Goal: Task Accomplishment & Management: Complete application form

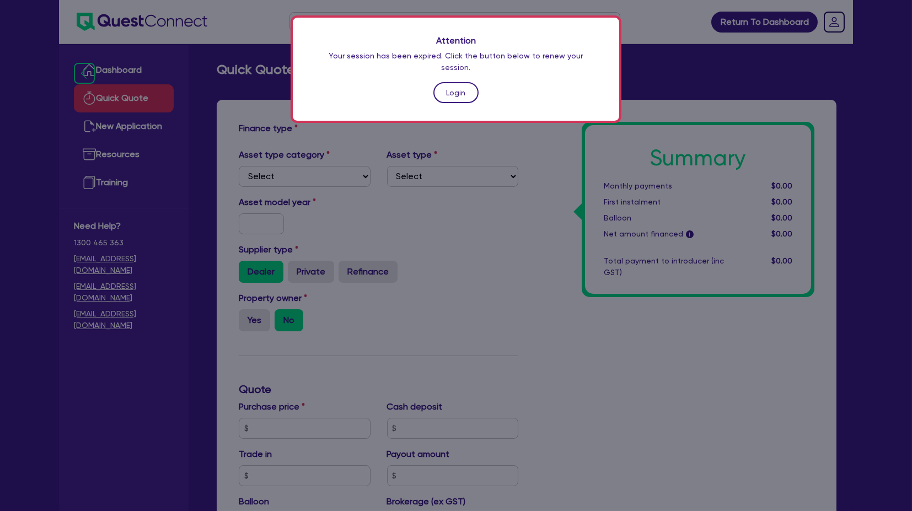
click at [462, 91] on link "Login" at bounding box center [455, 92] width 45 height 21
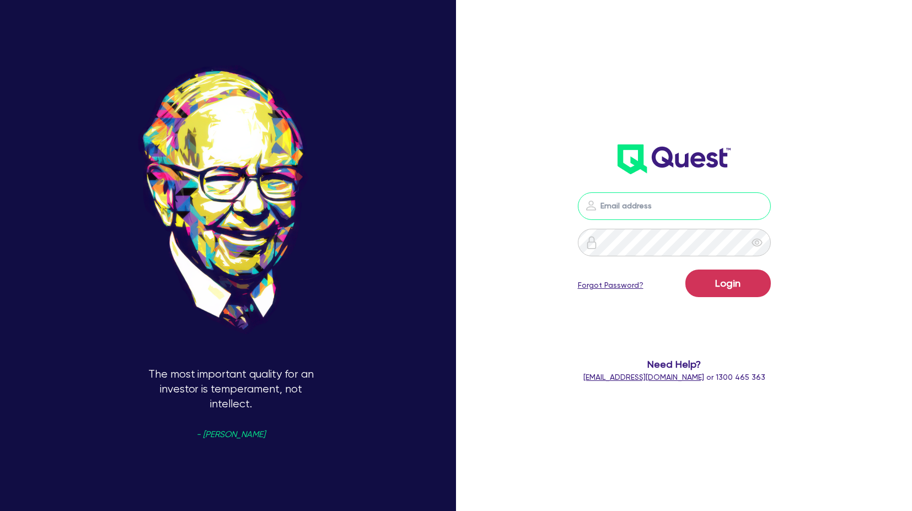
click at [720, 218] on input "email" at bounding box center [674, 206] width 193 height 28
click at [719, 218] on input "email" at bounding box center [674, 206] width 193 height 28
drag, startPoint x: 556, startPoint y: 96, endPoint x: 428, endPoint y: 11, distance: 153.0
click at [556, 96] on div "Login Forgot Password? Need Help? [EMAIL_ADDRESS][DOMAIN_NAME] or 1300 465 363" at bounding box center [673, 176] width 261 height 435
click at [626, 205] on input "email" at bounding box center [674, 206] width 193 height 28
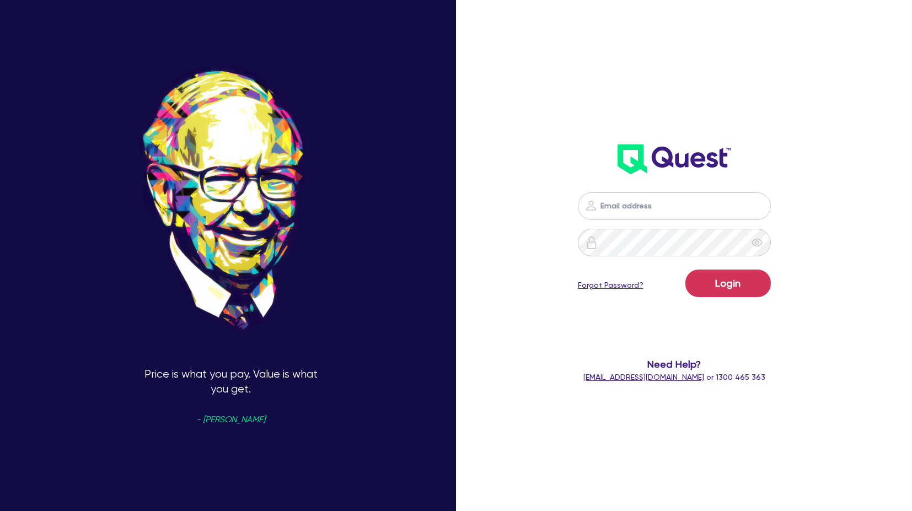
click at [578, 105] on div "Login Forgot Password? Need Help? [EMAIL_ADDRESS][DOMAIN_NAME] or 1300 465 363" at bounding box center [673, 176] width 261 height 435
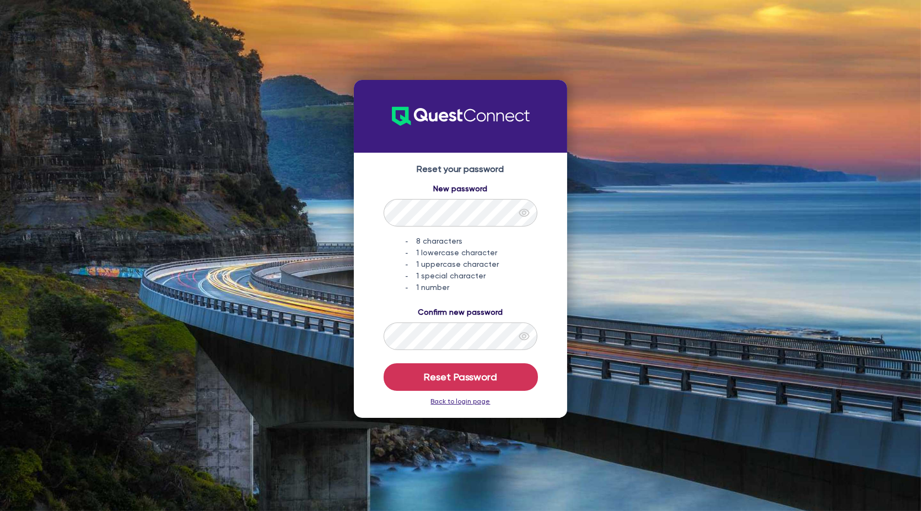
click at [378, 270] on div "New password 8 characters 1 lowercase character 1 uppercase character 1 special…" at bounding box center [461, 238] width 192 height 110
click at [519, 337] on icon "eye" at bounding box center [524, 336] width 11 height 11
click at [525, 217] on icon "eye" at bounding box center [524, 212] width 11 height 11
click at [473, 380] on button "Reset Password" at bounding box center [461, 377] width 154 height 28
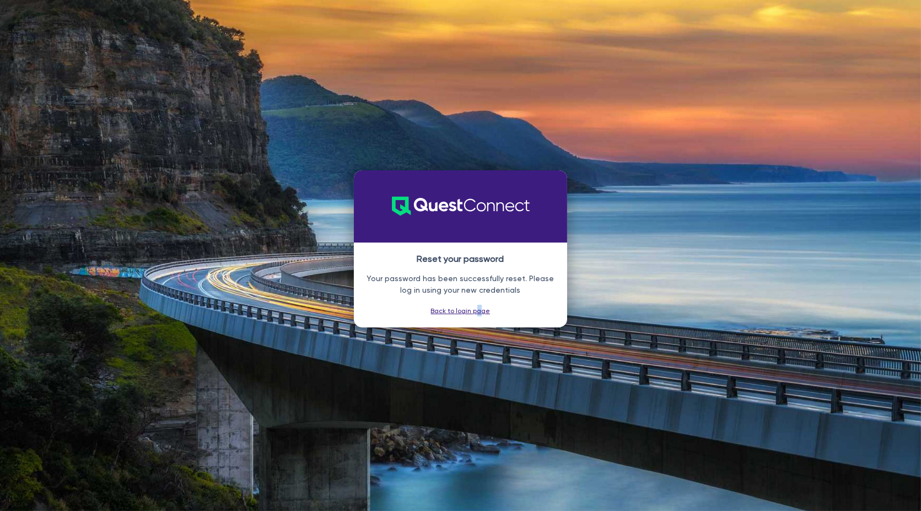
click at [478, 319] on div "Reset your password Your password has been successfully reset. Please log in us…" at bounding box center [461, 284] width 214 height 85
click at [477, 311] on link "Back to login page" at bounding box center [461, 311] width 60 height 8
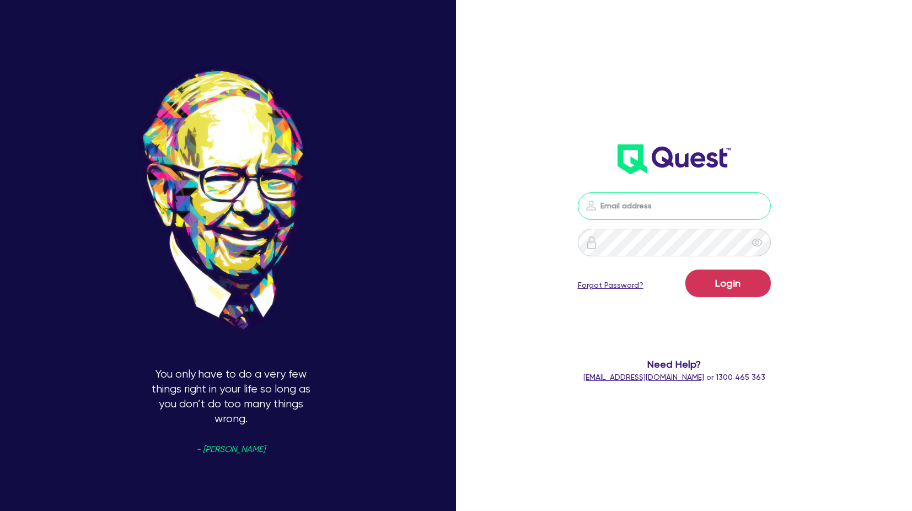
click at [614, 216] on input "email" at bounding box center [674, 206] width 193 height 28
click at [651, 210] on input "email" at bounding box center [674, 206] width 193 height 28
paste input "[PERSON_NAME][EMAIL_ADDRESS][PERSON_NAME][DOMAIN_NAME]"
type input "[PERSON_NAME][EMAIL_ADDRESS][PERSON_NAME][DOMAIN_NAME]"
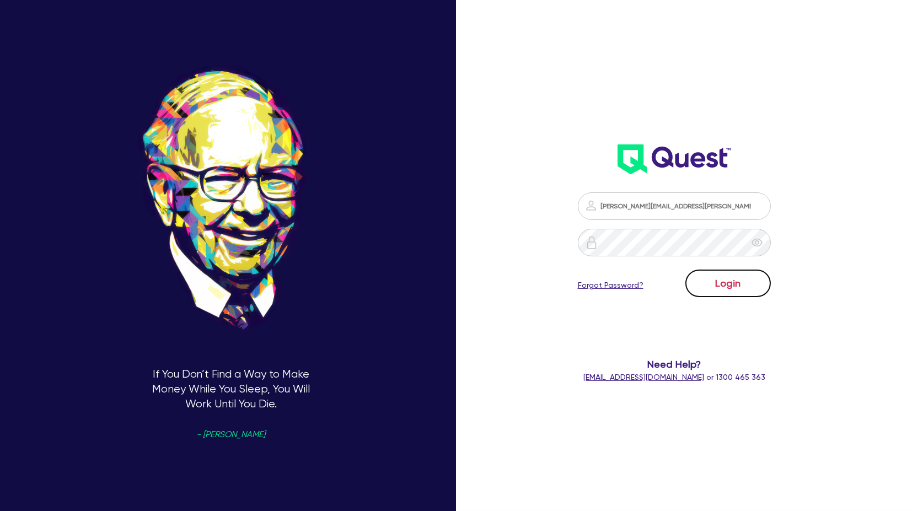
click at [732, 279] on button "Login" at bounding box center [727, 283] width 85 height 28
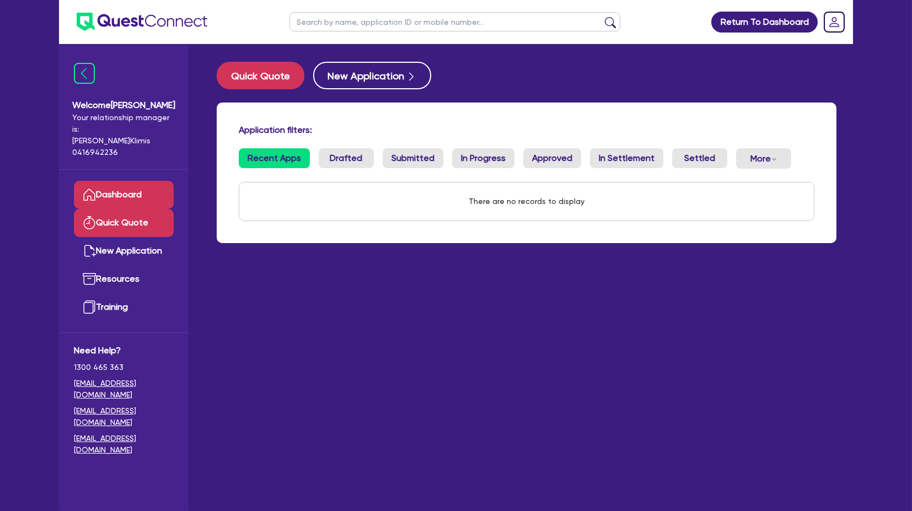
click at [125, 213] on link "Quick Quote" at bounding box center [124, 223] width 100 height 28
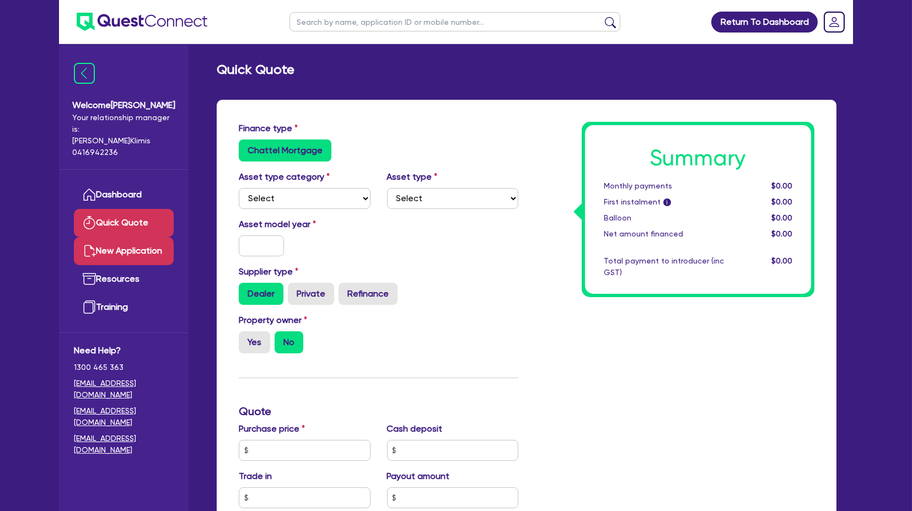
click at [121, 243] on link "New Application" at bounding box center [124, 251] width 100 height 28
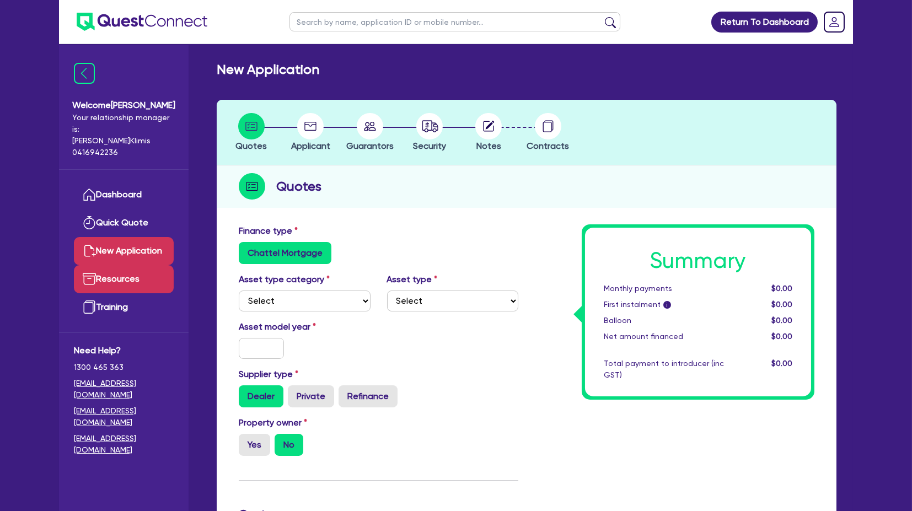
click at [121, 266] on link "Resources" at bounding box center [124, 279] width 100 height 28
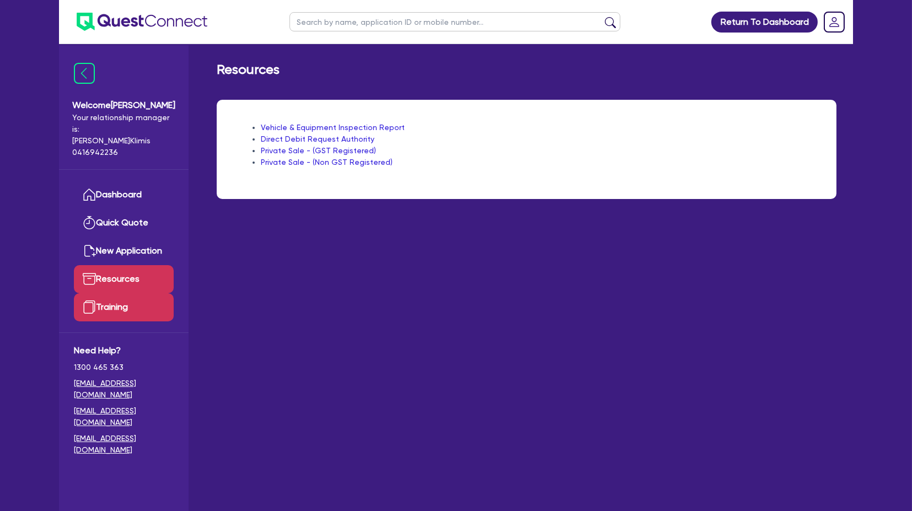
click at [126, 294] on link "Training" at bounding box center [124, 307] width 100 height 28
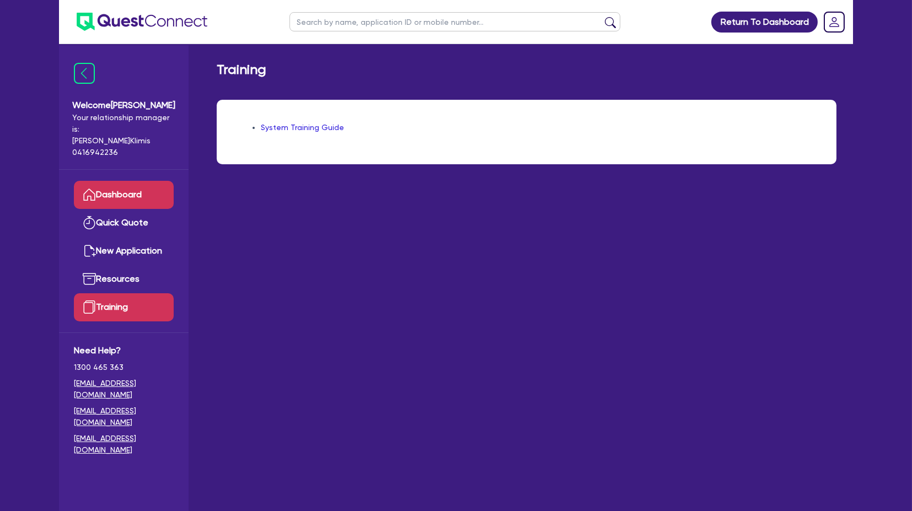
click at [94, 188] on icon at bounding box center [89, 194] width 13 height 13
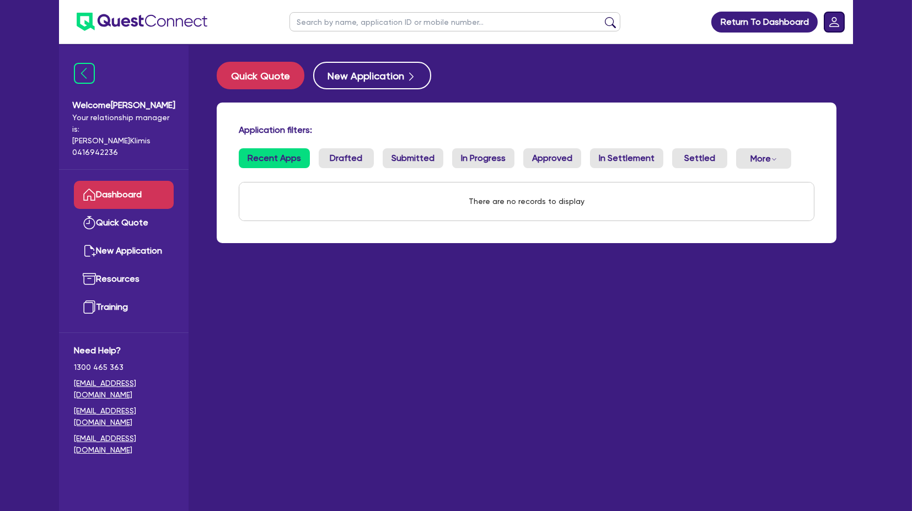
click at [836, 21] on rect "Dropdown toggle" at bounding box center [834, 22] width 20 height 20
click at [804, 74] on link "Logout" at bounding box center [803, 71] width 83 height 20
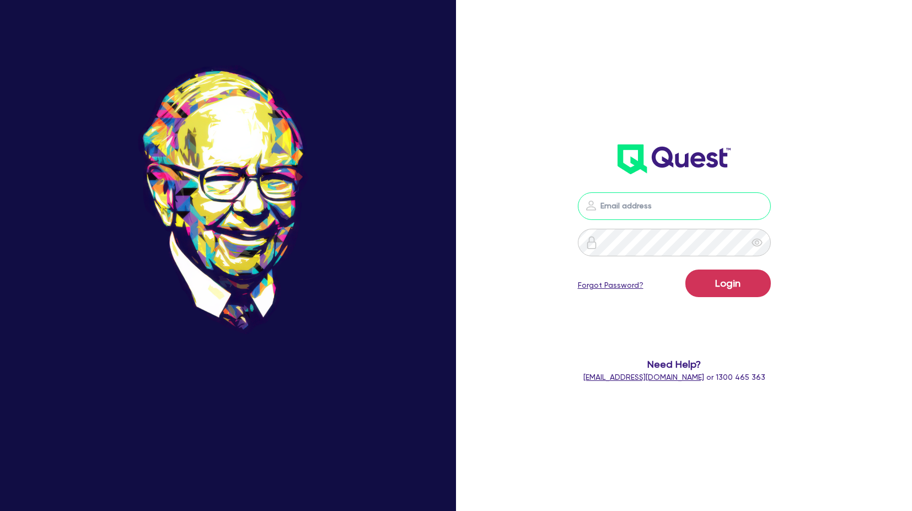
click at [695, 202] on input "email" at bounding box center [674, 206] width 193 height 28
type input "[PERSON_NAME][EMAIL_ADDRESS][PERSON_NAME][DOMAIN_NAME]"
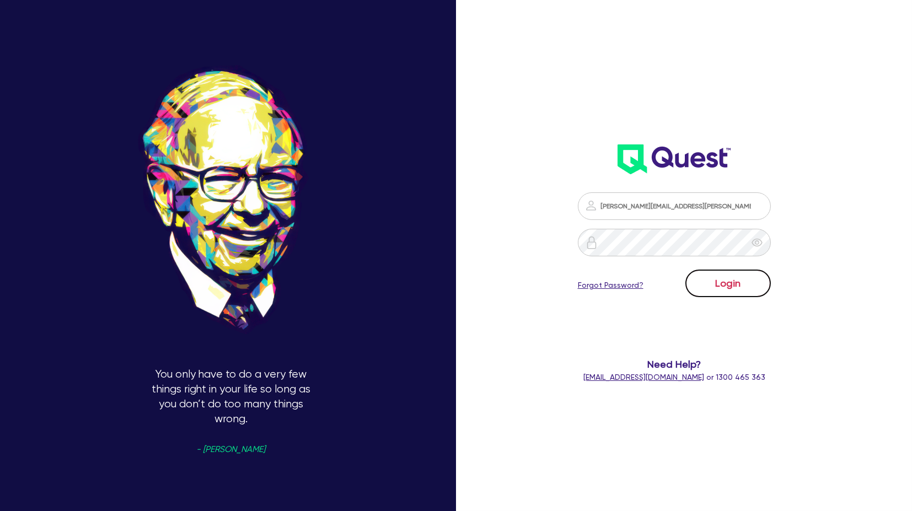
click at [723, 278] on button "Login" at bounding box center [727, 283] width 85 height 28
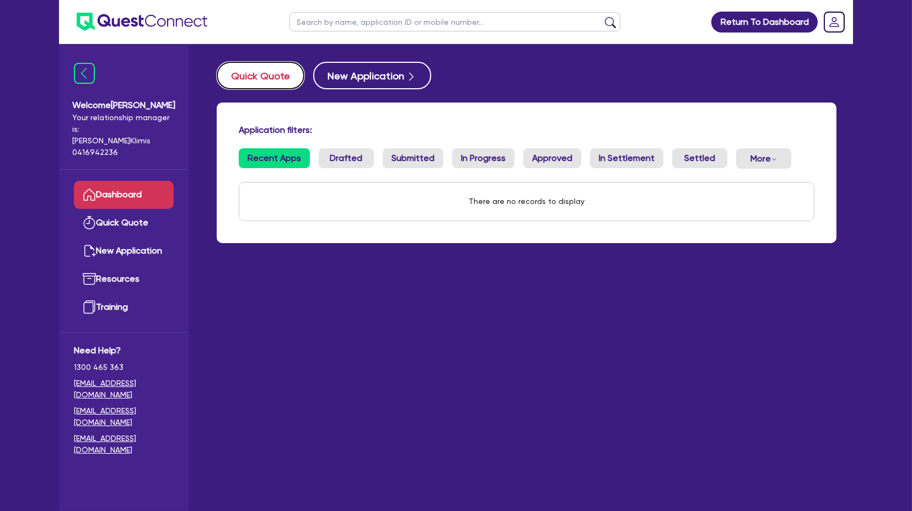
click at [258, 79] on button "Quick Quote" at bounding box center [261, 76] width 88 height 28
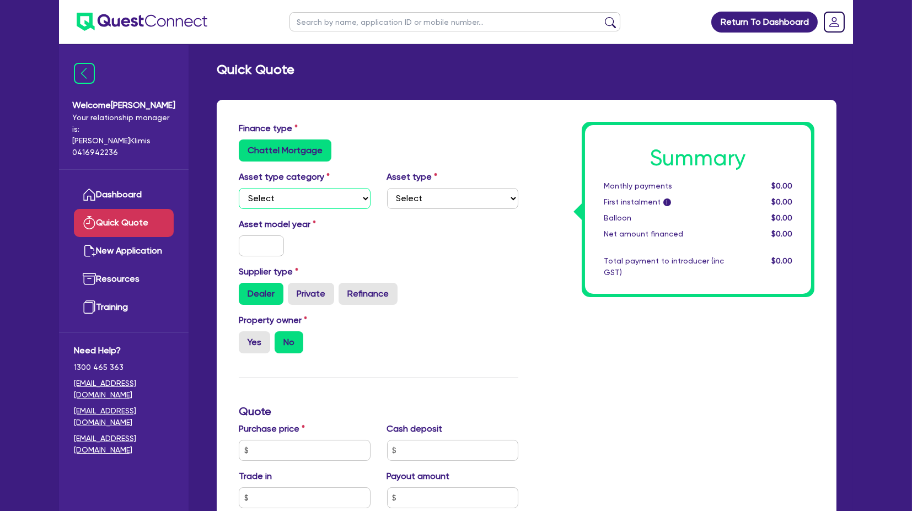
click at [287, 199] on select "Select Cars and light trucks Primary assets Secondary assets Tertiary assets" at bounding box center [305, 198] width 132 height 21
select select "CARS_AND_LIGHT_TRUCKS"
click at [239, 188] on select "Select Cars and light trucks Primary assets Secondary assets Tertiary assets" at bounding box center [305, 198] width 132 height 21
click at [406, 201] on select "Select Passenger vehicles Vans and utes Light trucks up to 4.5 tonne" at bounding box center [453, 198] width 132 height 21
select select "PASSENGER_VEHICLES"
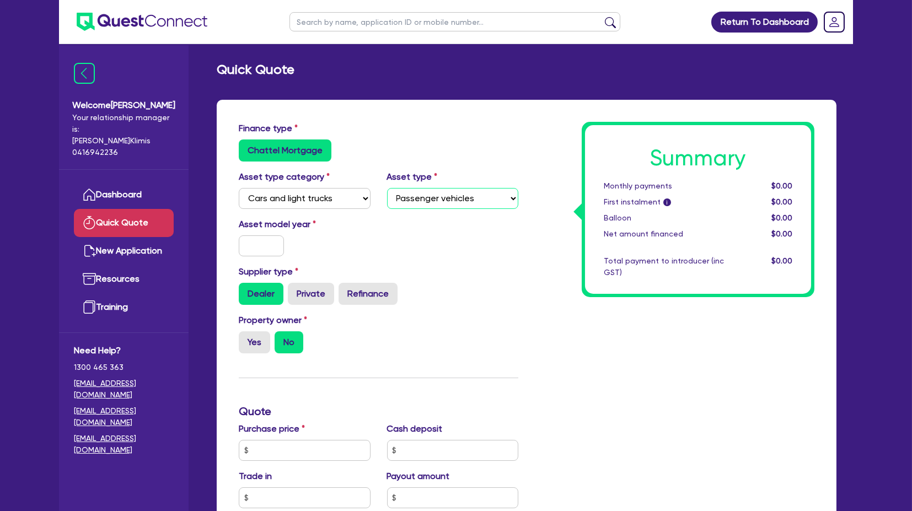
click at [387, 188] on select "Select Passenger vehicles Vans and utes Light trucks up to 4.5 tonne" at bounding box center [453, 198] width 132 height 21
click at [258, 245] on input "text" at bounding box center [261, 245] width 45 height 21
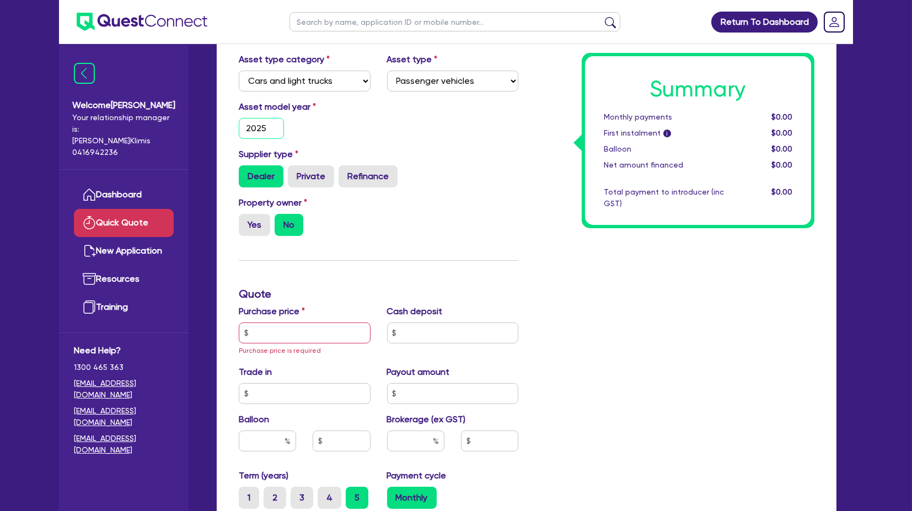
scroll to position [122, 0]
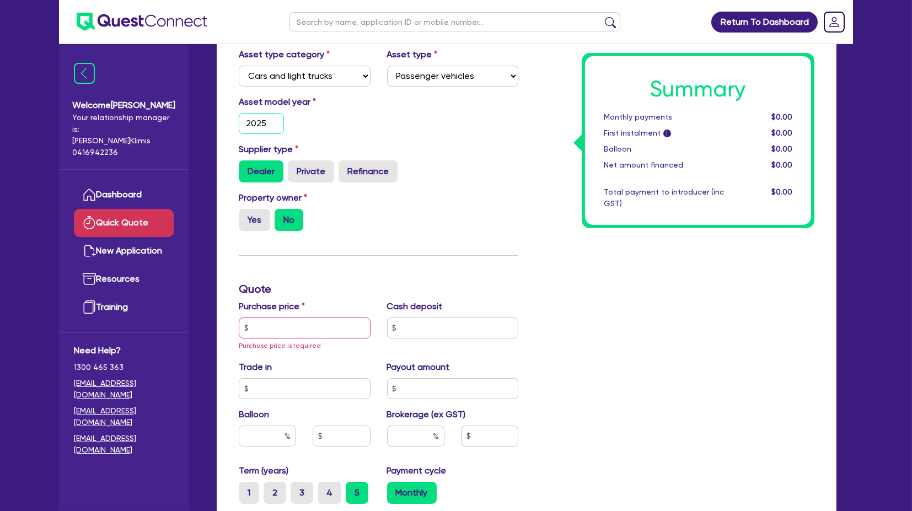
type input "2025"
click at [287, 326] on input "text" at bounding box center [305, 327] width 132 height 21
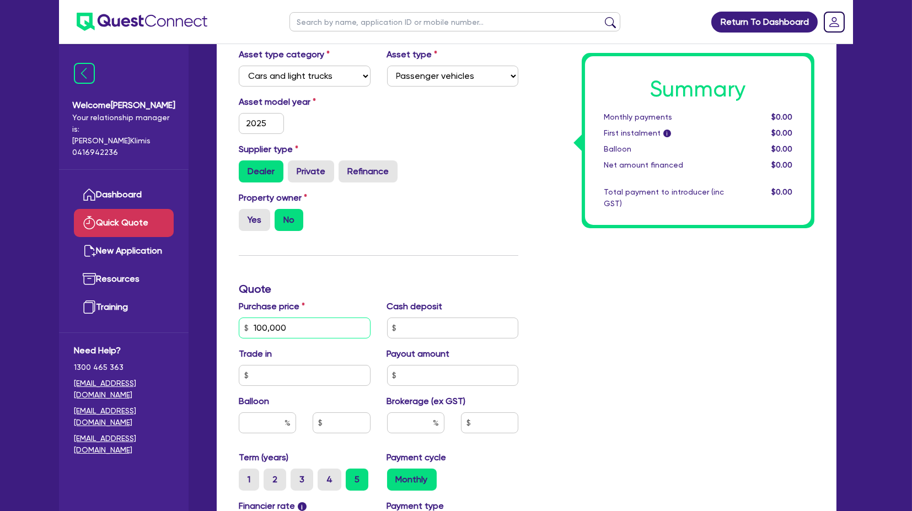
type input "100,000"
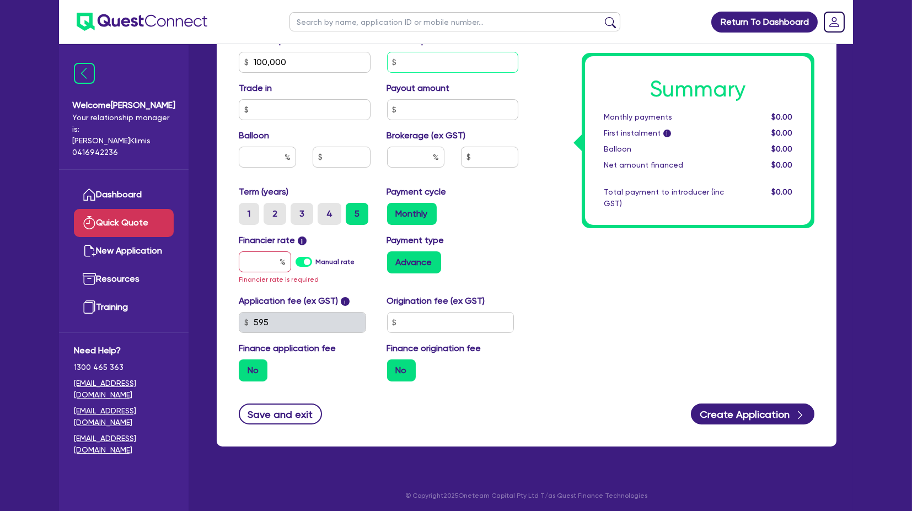
scroll to position [390, 0]
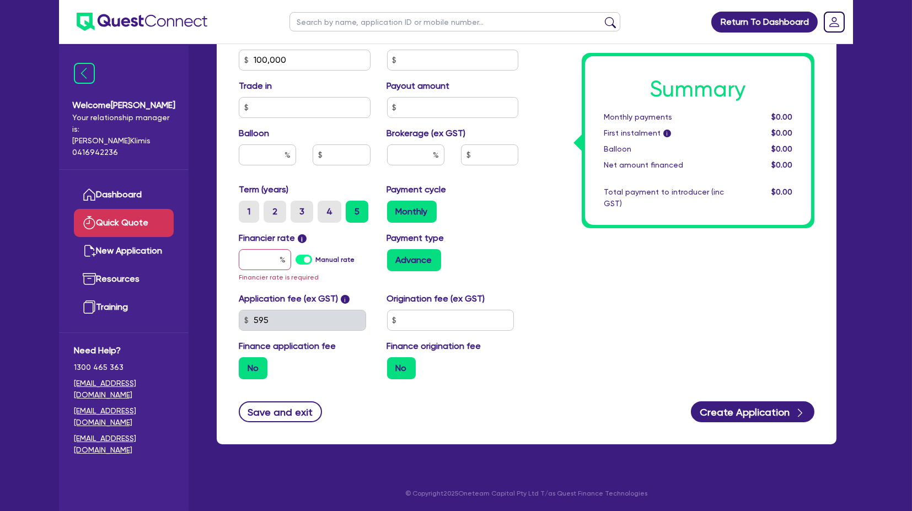
click at [267, 270] on div "Financier rate i Manual rate Financier rate is required" at bounding box center [304, 257] width 148 height 52
click at [266, 259] on input "text" at bounding box center [265, 259] width 52 height 21
type input "1"
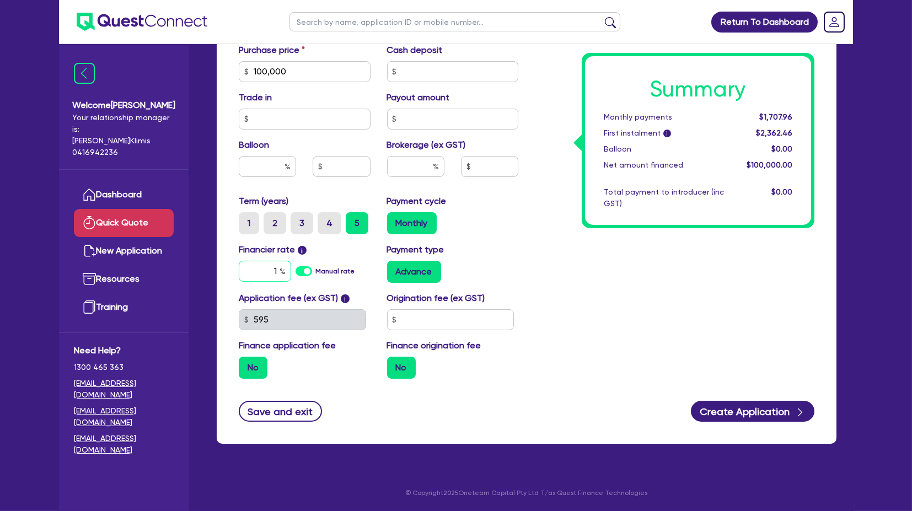
scroll to position [378, 0]
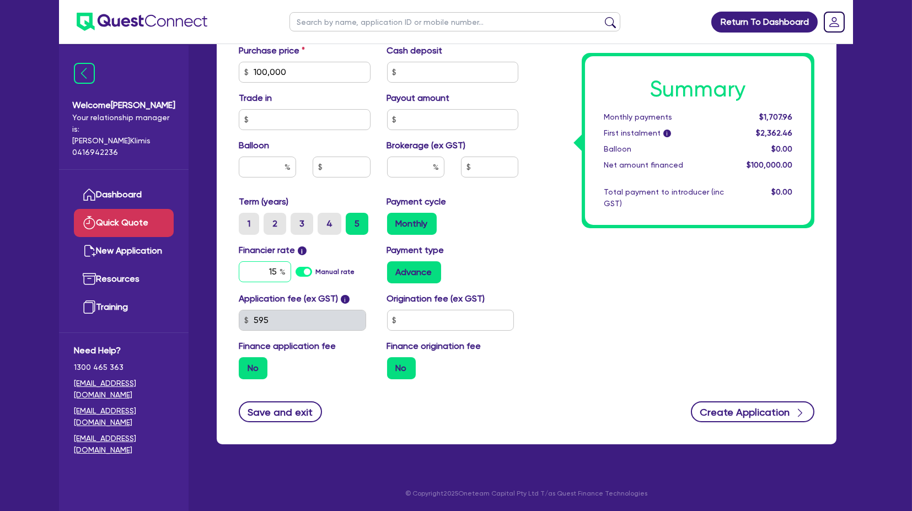
type input "15"
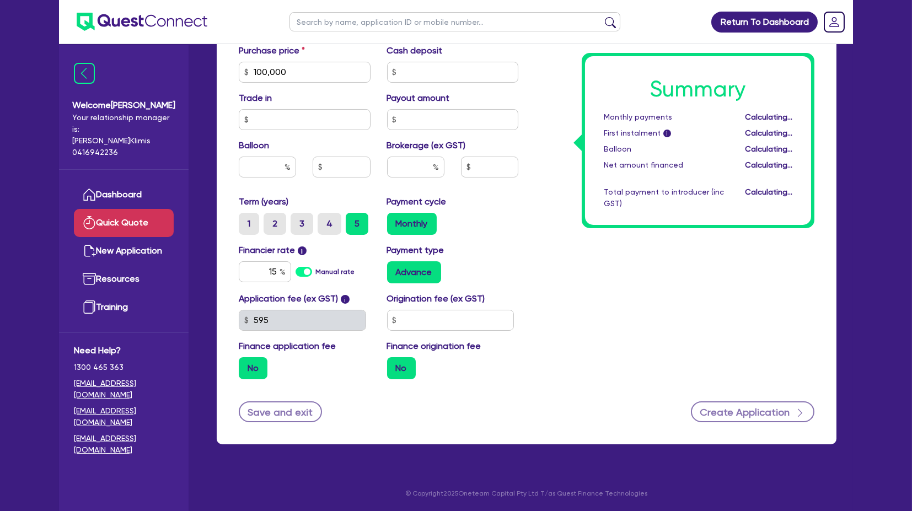
click at [752, 412] on button "Create Application" at bounding box center [752, 411] width 123 height 21
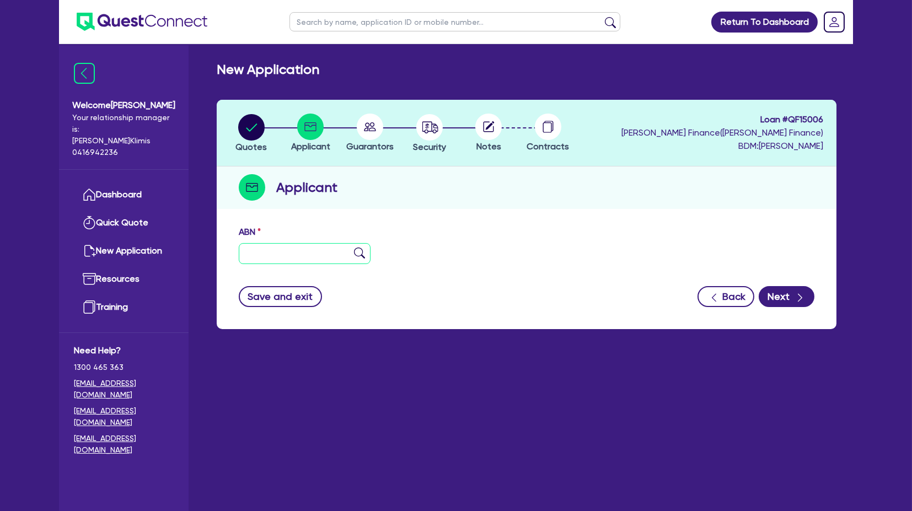
click at [277, 258] on input "text" at bounding box center [305, 253] width 132 height 21
type input "11 111 111 111"
click at [788, 300] on button "Next" at bounding box center [786, 296] width 56 height 21
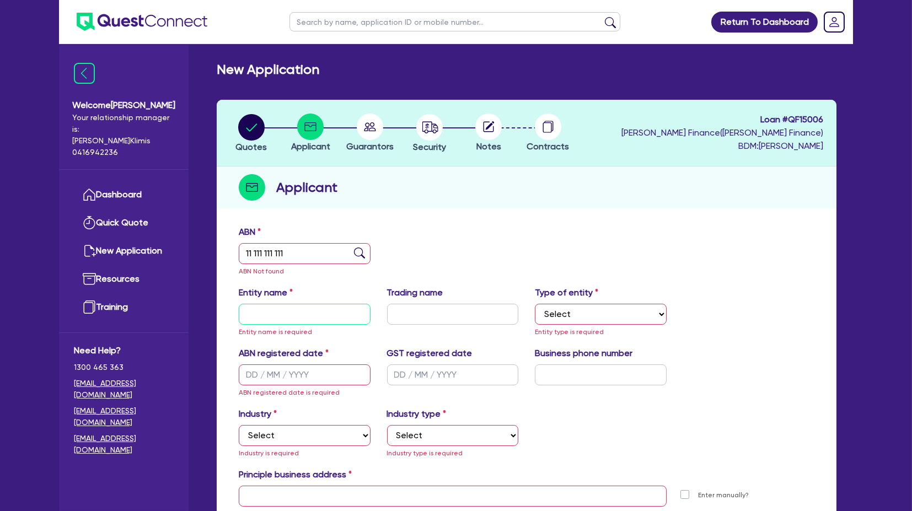
click at [304, 311] on input "text" at bounding box center [305, 314] width 132 height 21
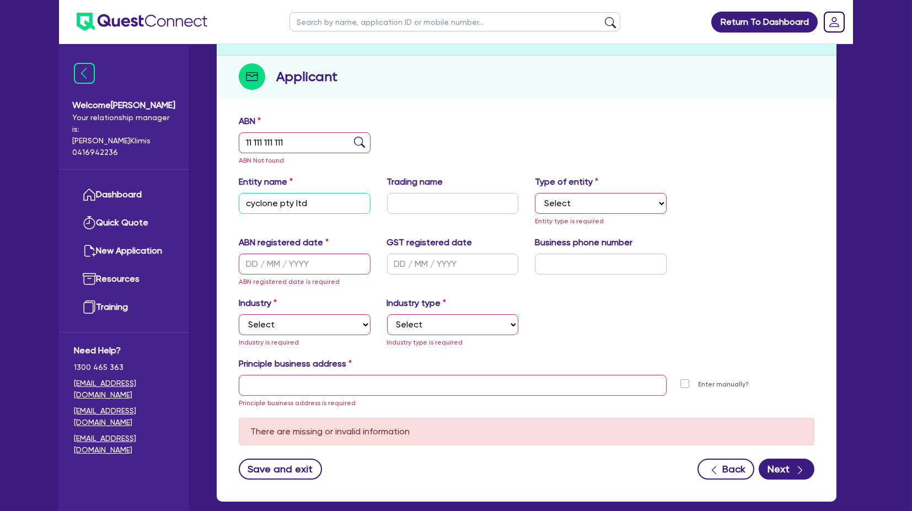
scroll to position [168, 0]
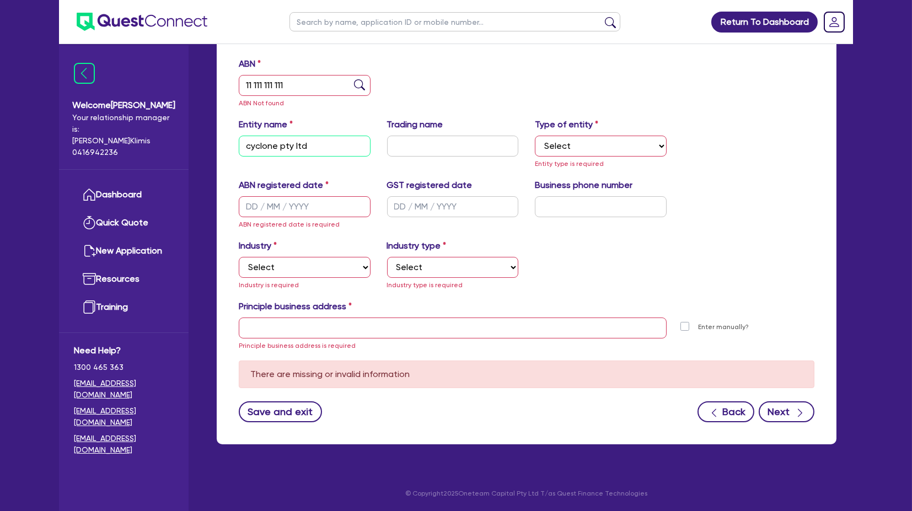
type input "cyclone pty ltd"
click at [779, 411] on button "Next" at bounding box center [786, 411] width 56 height 21
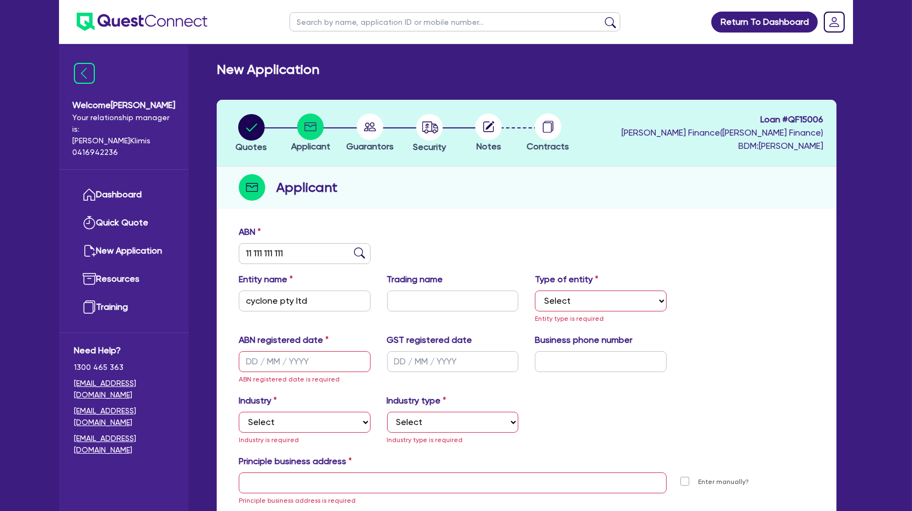
scroll to position [122, 0]
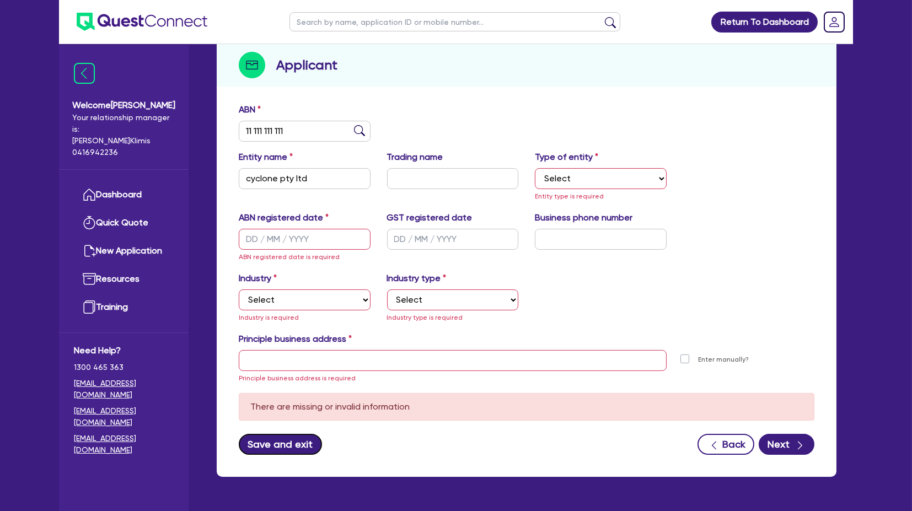
click at [278, 445] on button "Save and exit" at bounding box center [280, 444] width 83 height 21
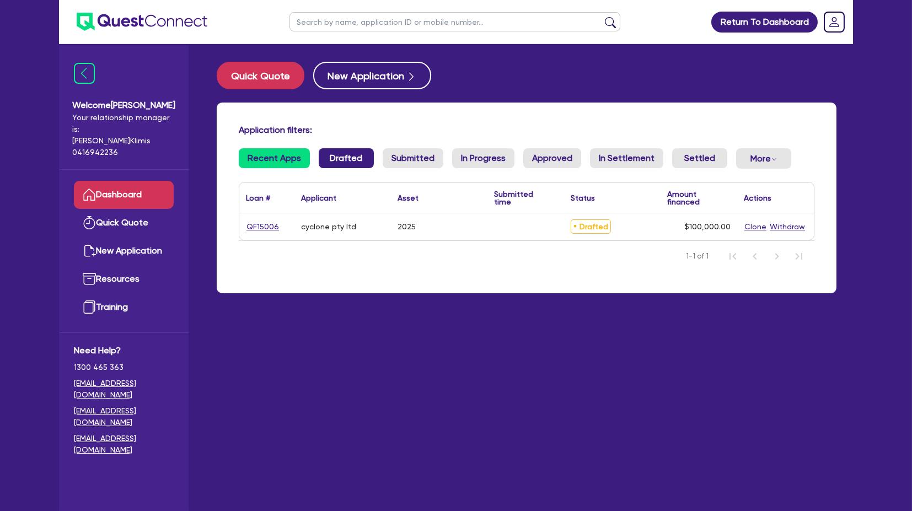
click at [343, 158] on link "Drafted" at bounding box center [346, 158] width 55 height 20
click at [397, 158] on link "Submitted" at bounding box center [412, 158] width 61 height 20
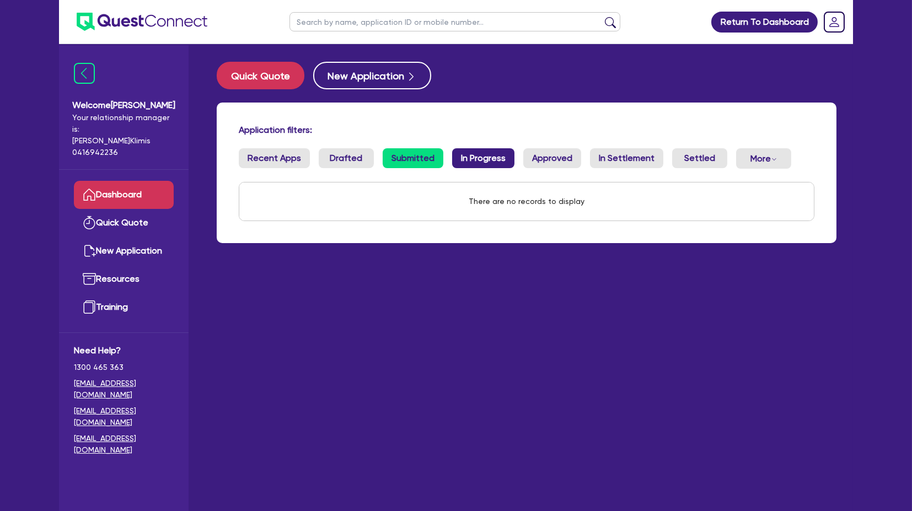
click at [486, 158] on link "In Progress" at bounding box center [483, 158] width 62 height 20
click at [542, 161] on link "Approved" at bounding box center [552, 158] width 58 height 20
click at [575, 128] on h4 "Application filters:" at bounding box center [526, 130] width 575 height 10
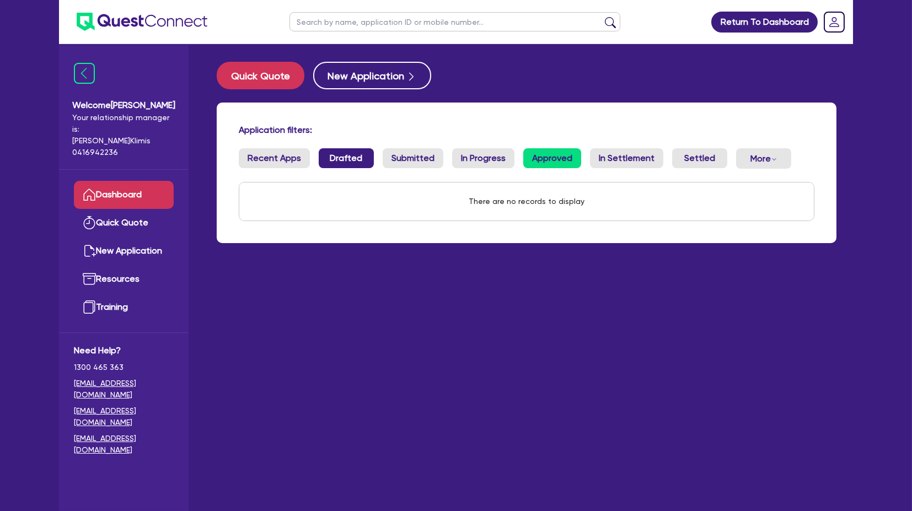
click at [354, 158] on link "Drafted" at bounding box center [346, 158] width 55 height 20
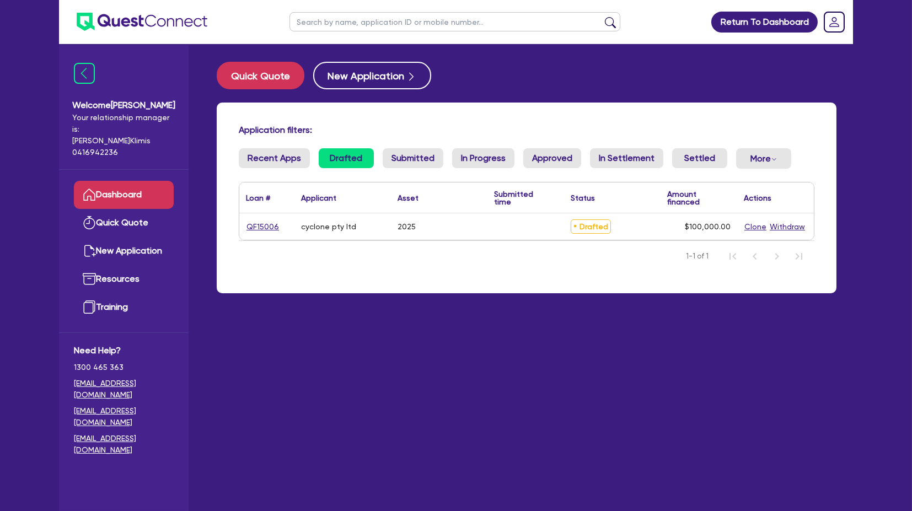
click at [399, 127] on h4 "Application filters:" at bounding box center [526, 130] width 575 height 10
click at [380, 361] on main "Quick Quote New Application Application filters: Recent Apps Drafted Submitted …" at bounding box center [526, 285] width 653 height 483
click at [401, 157] on link "Submitted" at bounding box center [412, 158] width 61 height 20
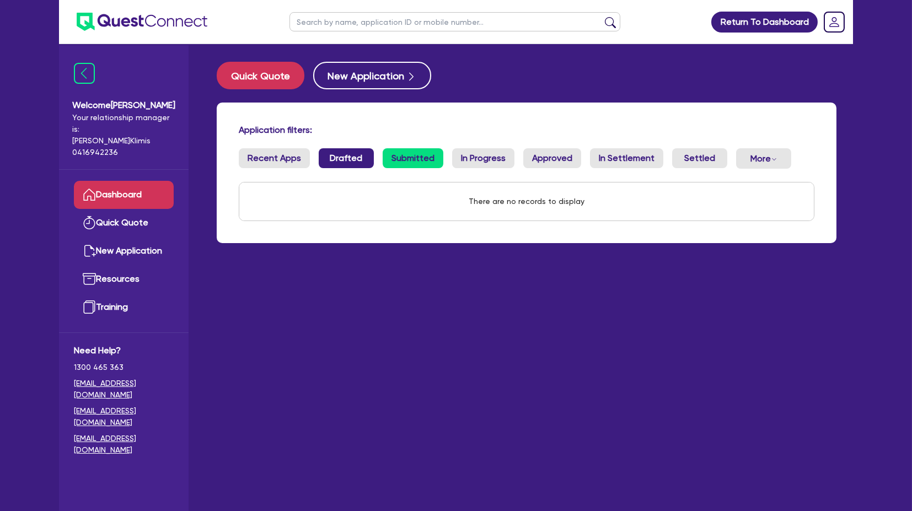
click at [353, 158] on link "Drafted" at bounding box center [346, 158] width 55 height 20
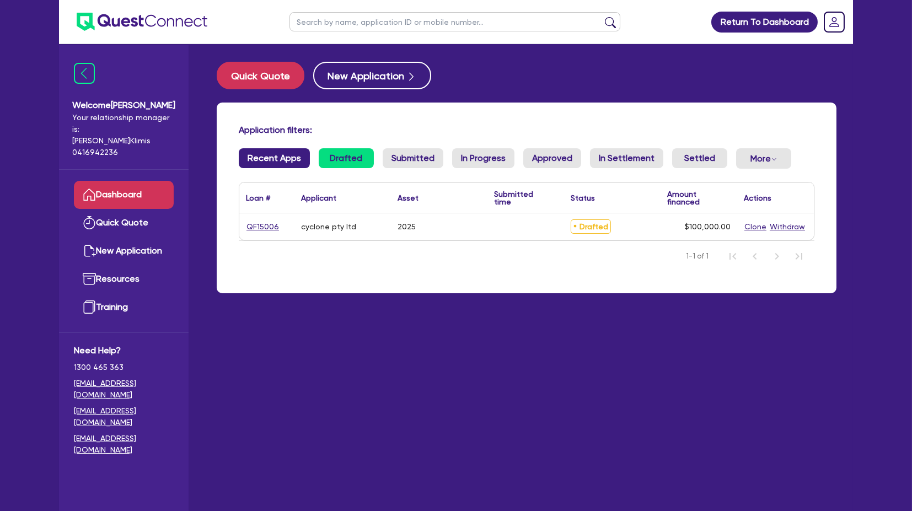
click at [278, 159] on link "Recent Apps" at bounding box center [274, 158] width 71 height 20
click at [320, 157] on link "Drafted" at bounding box center [346, 158] width 55 height 20
click at [471, 154] on link "In Progress" at bounding box center [483, 158] width 62 height 20
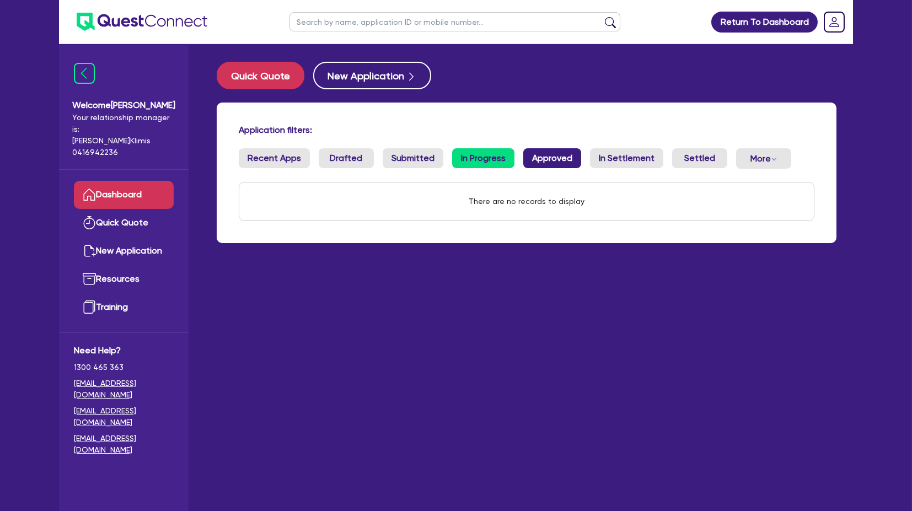
click at [556, 155] on link "Approved" at bounding box center [552, 158] width 58 height 20
click at [614, 157] on link "In Settlement" at bounding box center [626, 158] width 73 height 20
click at [554, 130] on h4 "Application filters:" at bounding box center [526, 130] width 575 height 10
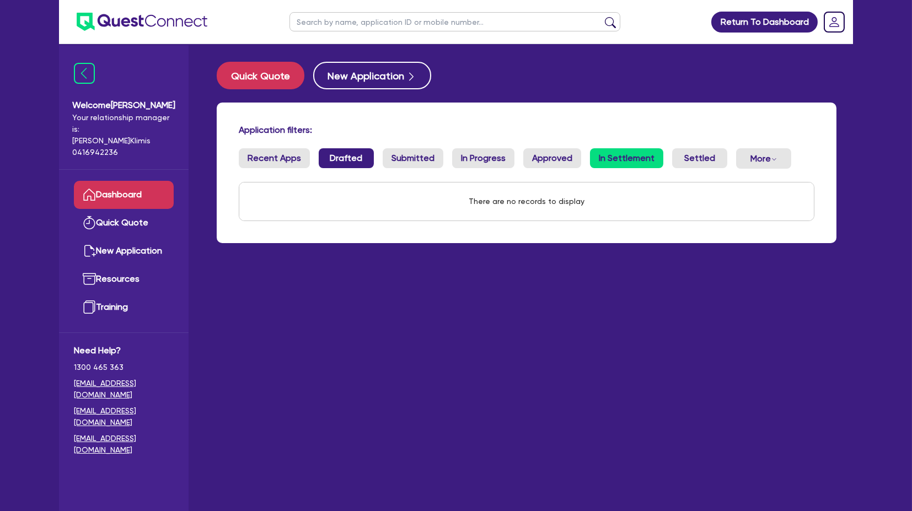
click at [346, 158] on link "Drafted" at bounding box center [346, 158] width 55 height 20
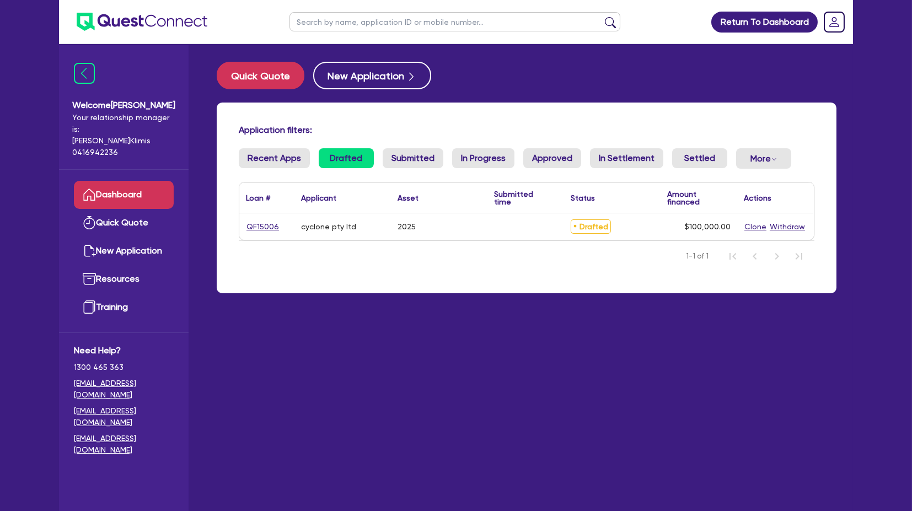
click at [403, 141] on div "Application filters: Recent Apps Drafted Submitted In Progress Approved In Sett…" at bounding box center [526, 198] width 619 height 191
click at [262, 82] on button "Quick Quote" at bounding box center [261, 76] width 88 height 28
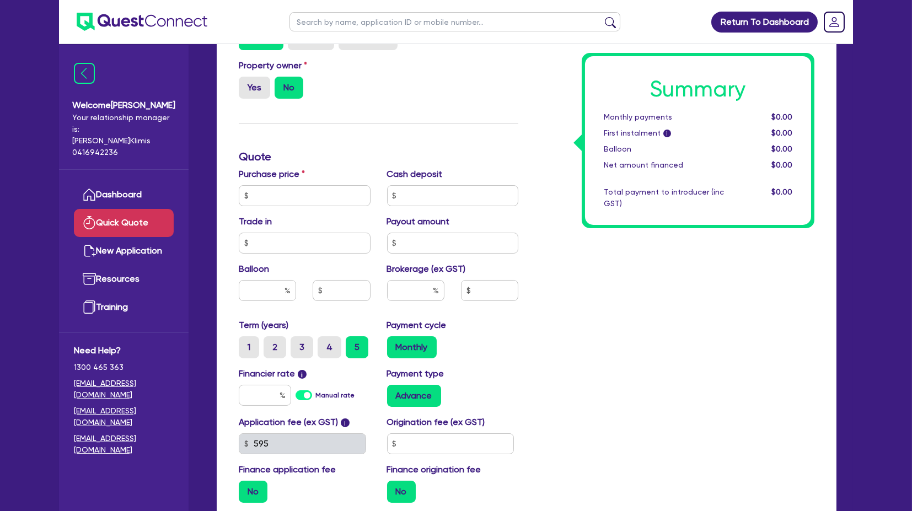
scroll to position [378, 0]
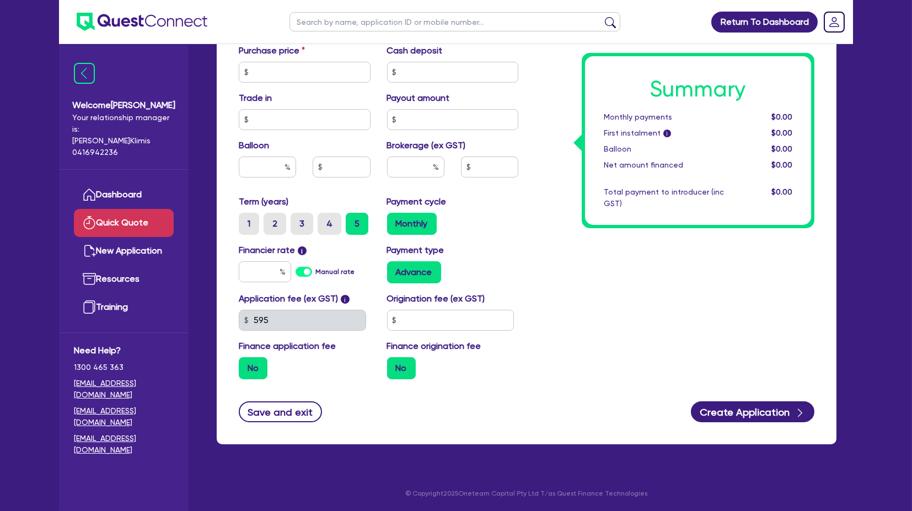
click at [521, 281] on div "Payment type Advance" at bounding box center [453, 264] width 148 height 40
click at [145, 237] on link "New Application" at bounding box center [124, 251] width 100 height 28
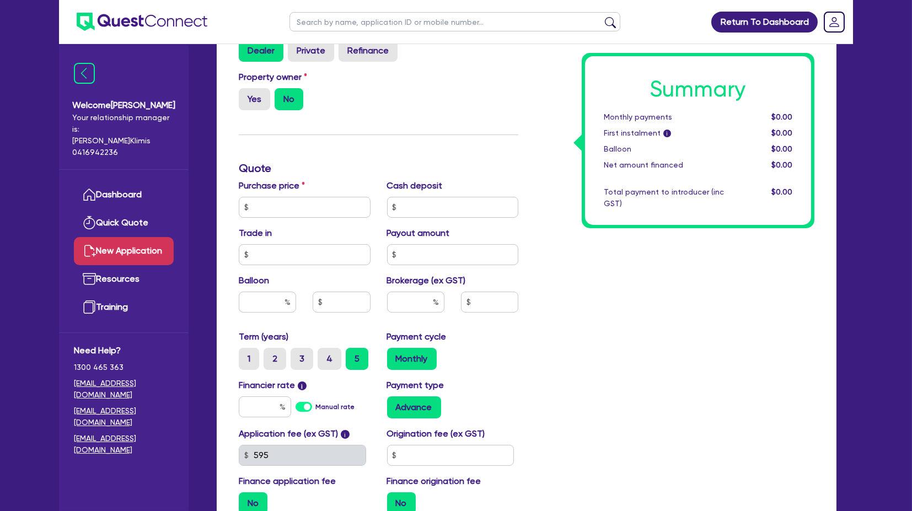
scroll to position [297, 0]
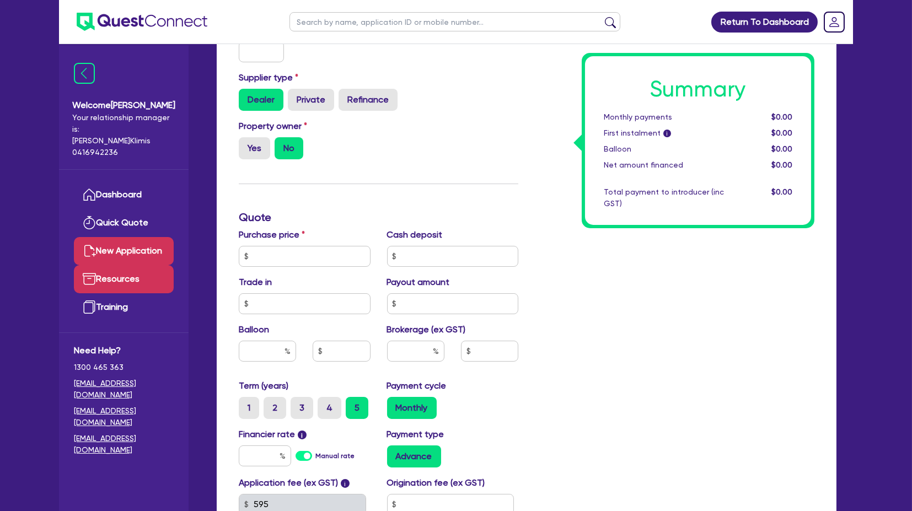
click at [140, 269] on link "Resources" at bounding box center [124, 279] width 100 height 28
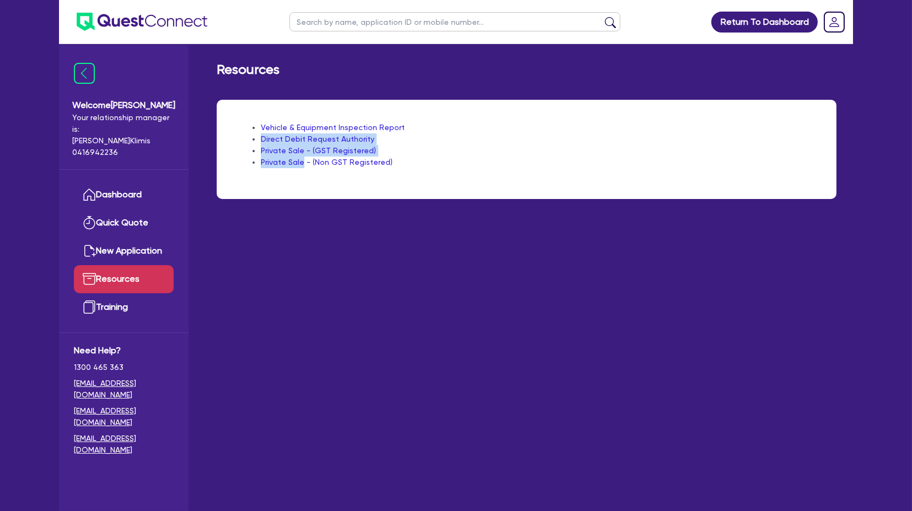
drag, startPoint x: 419, startPoint y: 109, endPoint x: 305, endPoint y: 186, distance: 138.2
click at [301, 186] on div "Vehicle & Equipment Inspection Report Direct Debit Request Authority Private Sa…" at bounding box center [526, 149] width 619 height 99
click at [305, 186] on div "Vehicle & Equipment Inspection Report Direct Debit Request Authority Private Sa…" at bounding box center [526, 149] width 619 height 99
drag, startPoint x: 366, startPoint y: 179, endPoint x: 282, endPoint y: 101, distance: 114.7
click at [282, 101] on div "Vehicle & Equipment Inspection Report Direct Debit Request Authority Private Sa…" at bounding box center [526, 149] width 619 height 99
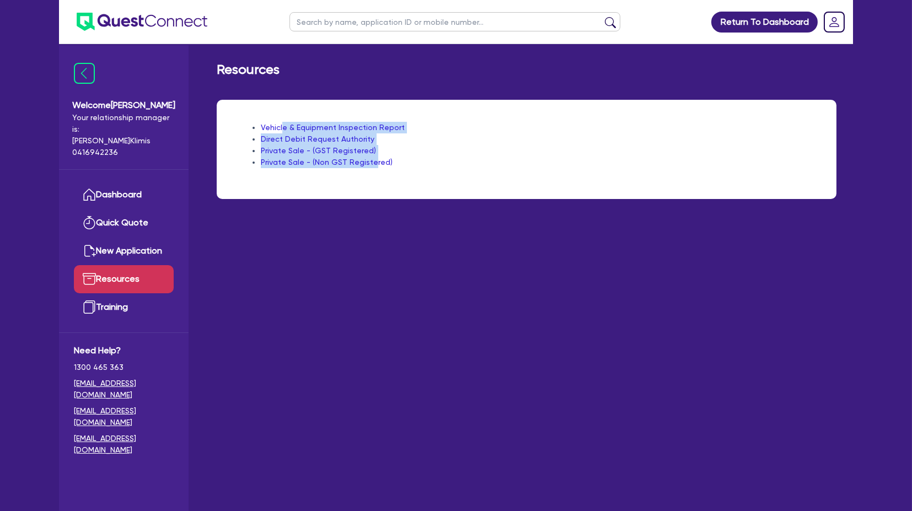
click at [282, 101] on div "Vehicle & Equipment Inspection Report Direct Debit Request Authority Private Sa…" at bounding box center [526, 149] width 619 height 99
drag, startPoint x: 281, startPoint y: 102, endPoint x: 390, endPoint y: 181, distance: 134.9
click at [390, 181] on div "Vehicle & Equipment Inspection Report Direct Debit Request Authority Private Sa…" at bounding box center [526, 149] width 619 height 99
click at [131, 293] on link "Training" at bounding box center [124, 307] width 100 height 28
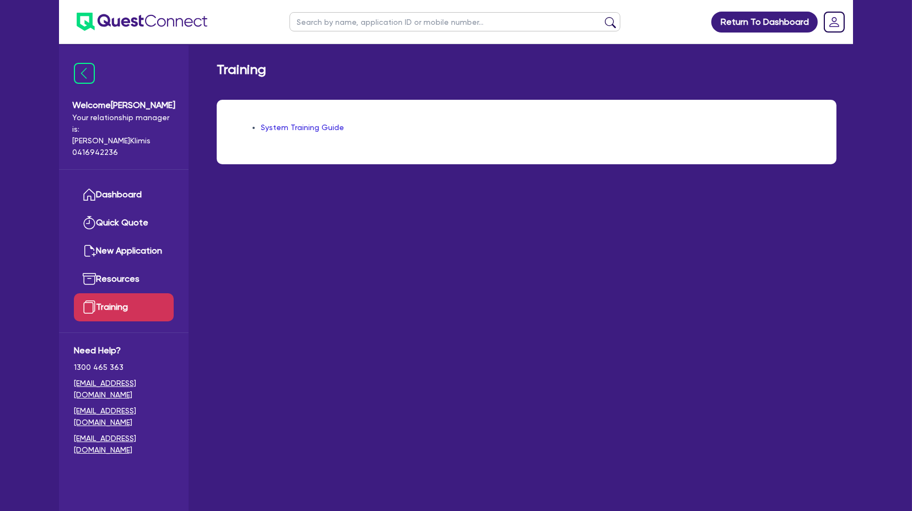
click at [288, 124] on link "System Training Guide" at bounding box center [302, 127] width 83 height 9
click at [127, 185] on link "Dashboard" at bounding box center [124, 195] width 100 height 28
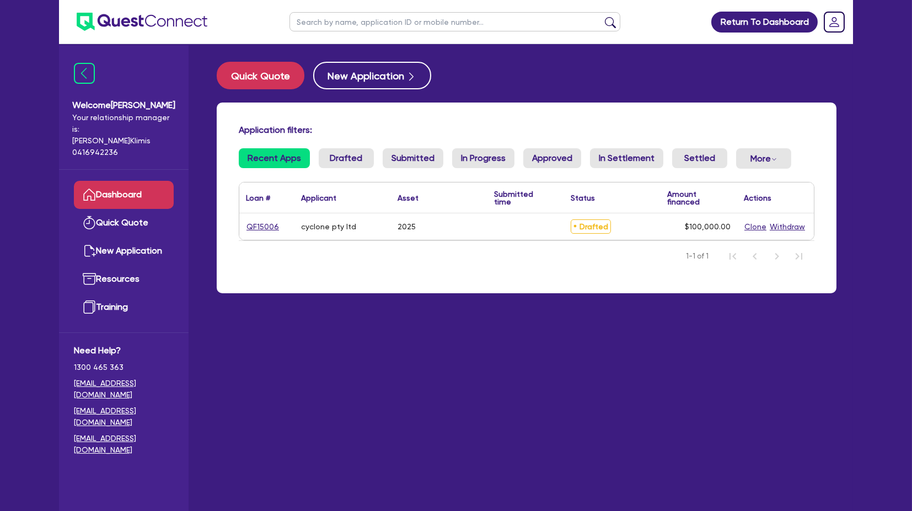
drag, startPoint x: 894, startPoint y: 100, endPoint x: 856, endPoint y: 56, distance: 58.3
click at [893, 94] on div "Return To Dashboard Edit Profile Logout Welcome [PERSON_NAME] Your relationship…" at bounding box center [456, 277] width 912 height 555
drag, startPoint x: 344, startPoint y: 155, endPoint x: 351, endPoint y: 157, distance: 6.8
click at [346, 155] on link "Drafted" at bounding box center [346, 158] width 55 height 20
drag, startPoint x: 489, startPoint y: 157, endPoint x: 496, endPoint y: 157, distance: 6.6
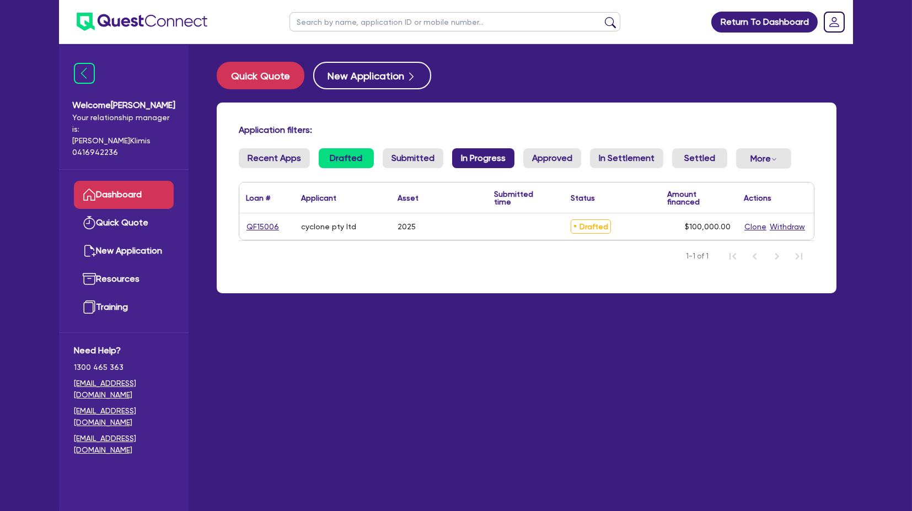
click at [490, 157] on link "In Progress" at bounding box center [483, 158] width 62 height 20
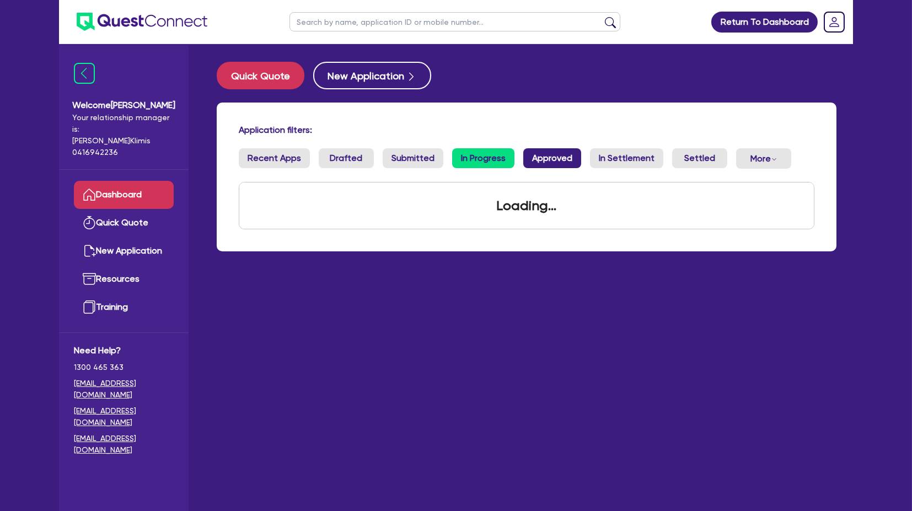
click at [562, 157] on link "Approved" at bounding box center [552, 158] width 58 height 20
click at [696, 161] on link "Settled" at bounding box center [699, 158] width 55 height 20
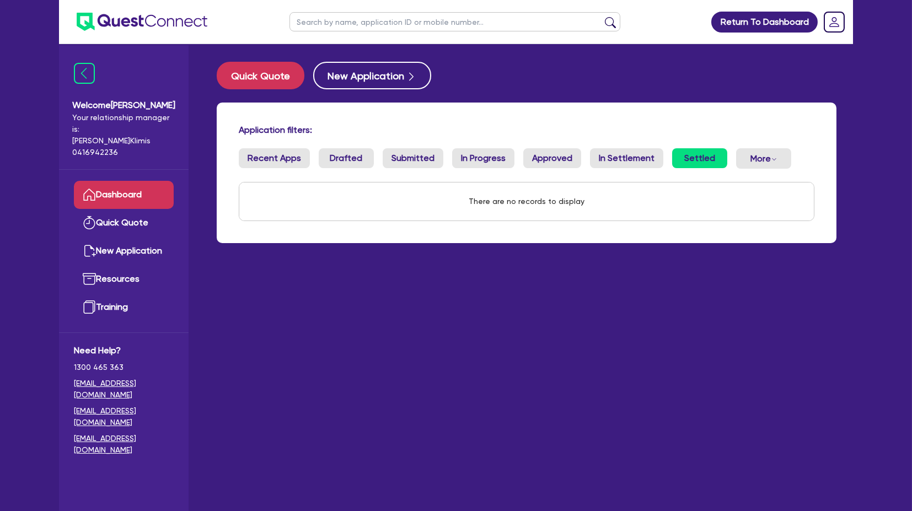
click at [304, 125] on h4 "Application filters:" at bounding box center [526, 130] width 575 height 10
click at [267, 78] on button "Quick Quote" at bounding box center [261, 76] width 88 height 28
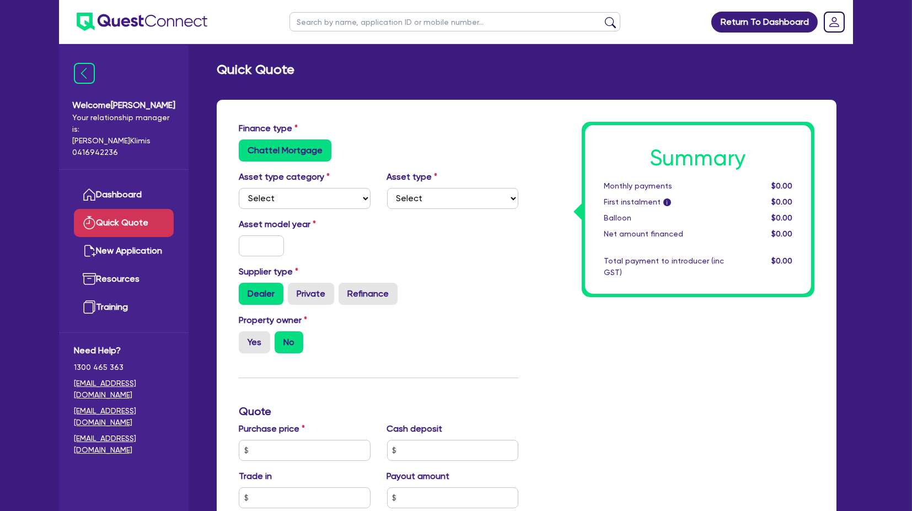
click at [499, 274] on div "Supplier type Dealer Private Refinance" at bounding box center [378, 285] width 296 height 40
click at [516, 298] on div "Dealer Private Refinance" at bounding box center [378, 294] width 279 height 22
drag, startPoint x: 538, startPoint y: 269, endPoint x: 519, endPoint y: 261, distance: 21.3
click at [538, 269] on div "Summary Monthly payments $0.00 First instalment i $0.00 Balloon $0.00 Net amoun…" at bounding box center [674, 444] width 296 height 644
click at [116, 270] on link "Resources" at bounding box center [124, 279] width 100 height 28
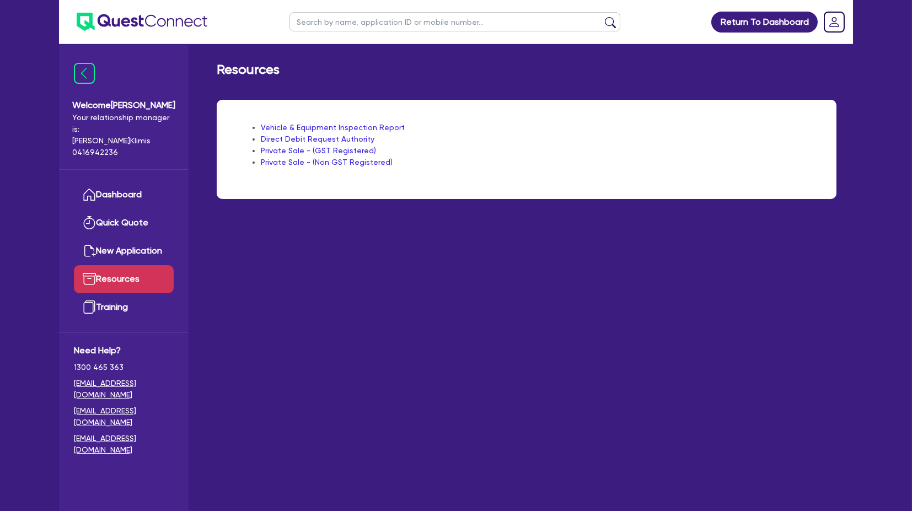
click at [325, 258] on main "Resources Vehicle & Equipment Inspection Report Direct Debit Request Authority …" at bounding box center [526, 285] width 653 height 483
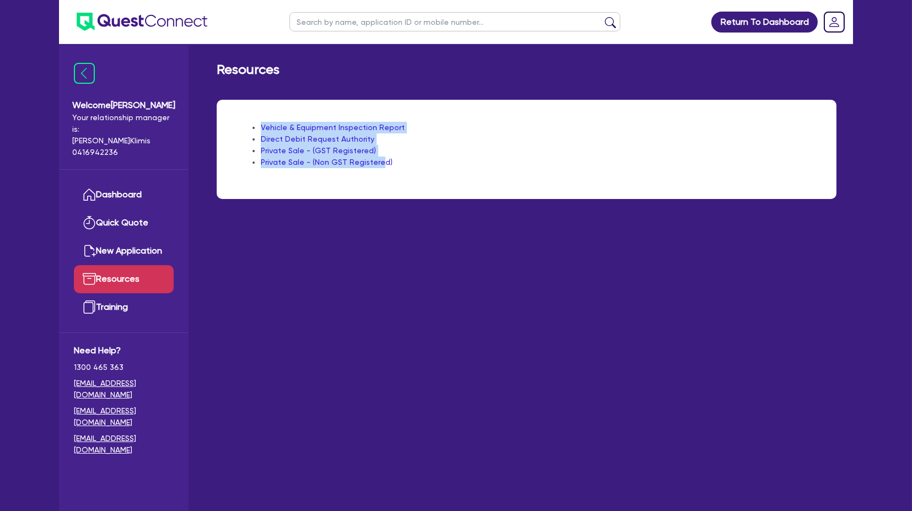
drag, startPoint x: 373, startPoint y: 194, endPoint x: 245, endPoint y: 118, distance: 148.3
click at [245, 118] on div "Vehicle & Equipment Inspection Report Direct Debit Request Authority Private Sa…" at bounding box center [526, 156] width 636 height 112
click at [245, 118] on div "Vehicle & Equipment Inspection Report Direct Debit Request Authority Private Sa…" at bounding box center [526, 149] width 619 height 99
drag, startPoint x: 249, startPoint y: 110, endPoint x: 430, endPoint y: 176, distance: 193.3
click at [430, 176] on div "Vehicle & Equipment Inspection Report Direct Debit Request Authority Private Sa…" at bounding box center [526, 149] width 619 height 99
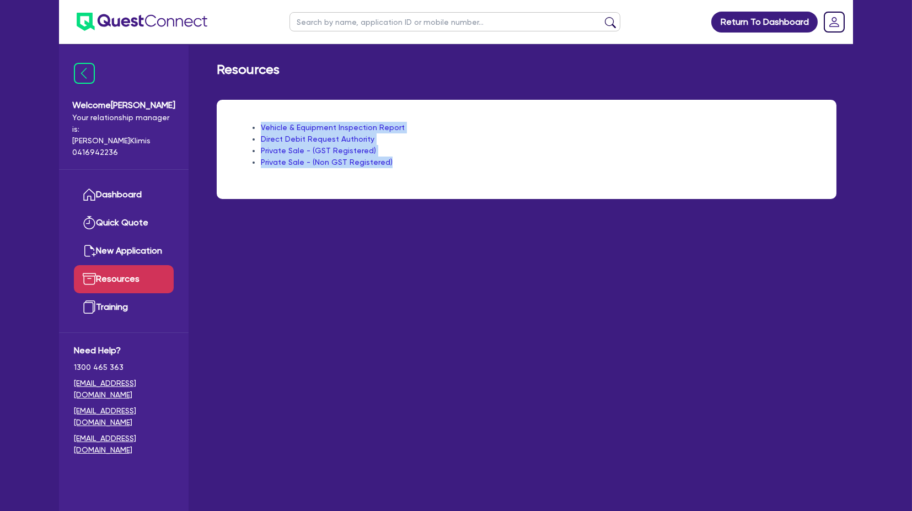
click at [430, 176] on div "Vehicle & Equipment Inspection Report Direct Debit Request Authority Private Sa…" at bounding box center [526, 149] width 619 height 99
drag, startPoint x: 464, startPoint y: 178, endPoint x: 255, endPoint y: 101, distance: 222.7
click at [255, 101] on div "Vehicle & Equipment Inspection Report Direct Debit Request Authority Private Sa…" at bounding box center [526, 149] width 619 height 99
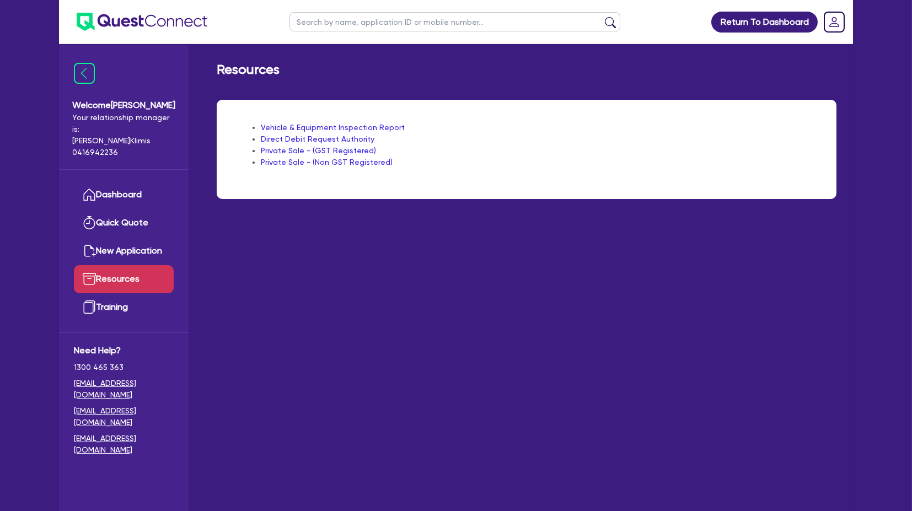
drag, startPoint x: 258, startPoint y: 101, endPoint x: 443, endPoint y: 178, distance: 200.4
click at [443, 178] on div "Vehicle & Equipment Inspection Report Direct Debit Request Authority Private Sa…" at bounding box center [526, 149] width 619 height 99
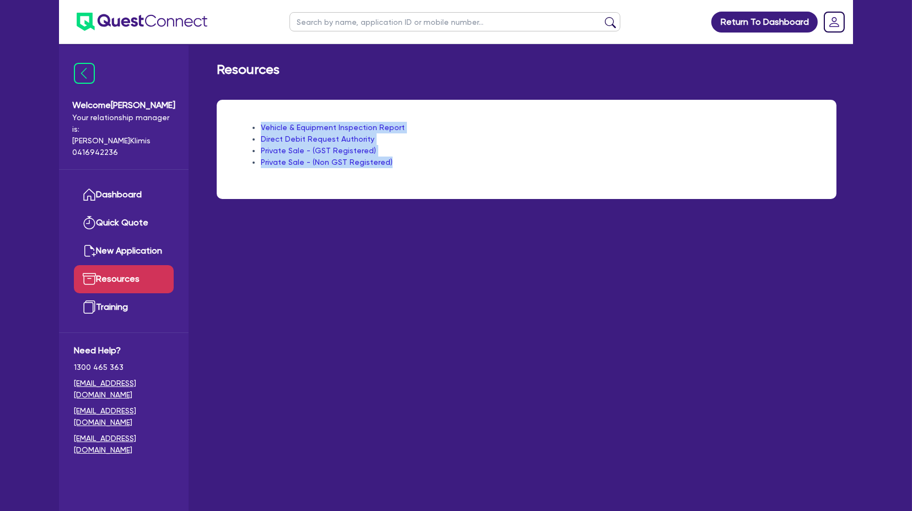
drag, startPoint x: 456, startPoint y: 180, endPoint x: 261, endPoint y: 109, distance: 207.6
click at [261, 109] on div "Vehicle & Equipment Inspection Report Direct Debit Request Authority Private Sa…" at bounding box center [526, 149] width 619 height 99
drag, startPoint x: 274, startPoint y: 112, endPoint x: 436, endPoint y: 214, distance: 191.1
click at [436, 214] on main "Resources Vehicle & Equipment Inspection Report Direct Debit Request Authority …" at bounding box center [526, 285] width 653 height 483
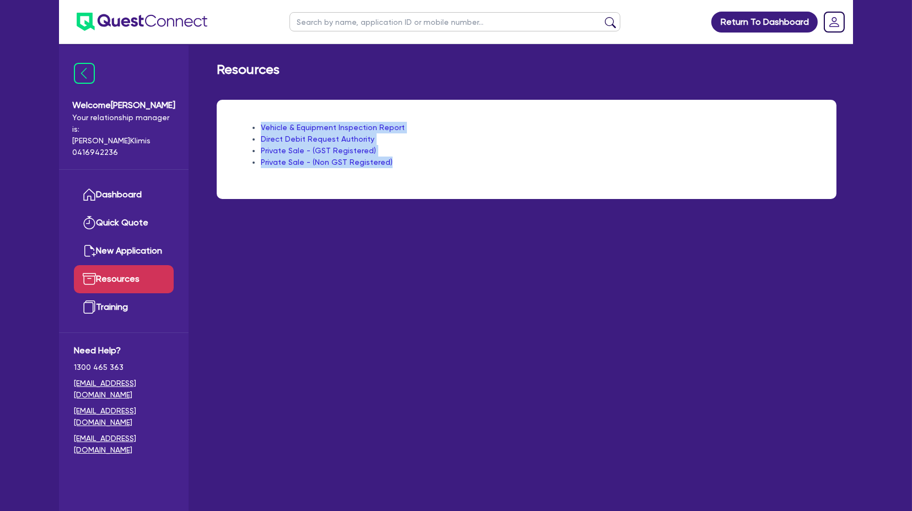
click at [435, 210] on div "Vehicle & Equipment Inspection Report Direct Debit Request Authority Private Sa…" at bounding box center [526, 156] width 636 height 112
click at [439, 183] on div "Vehicle & Equipment Inspection Report Direct Debit Request Authority Private Sa…" at bounding box center [526, 149] width 619 height 99
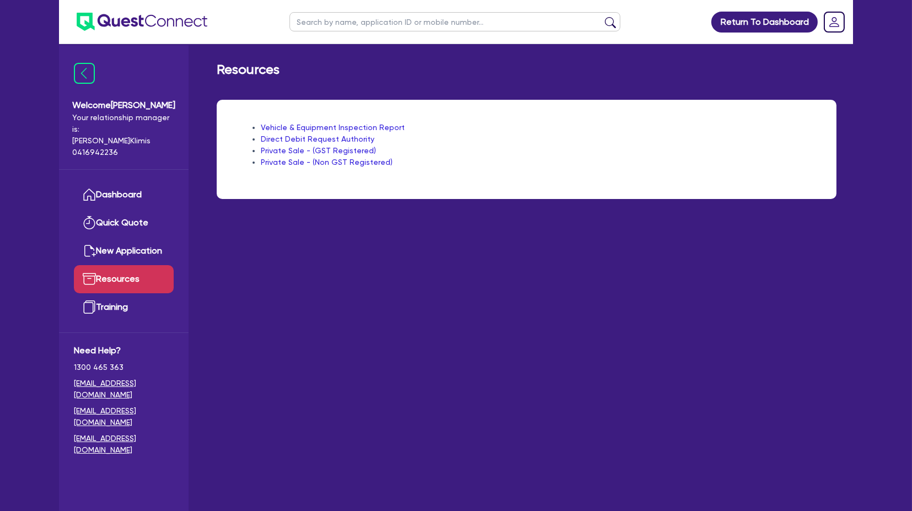
click at [439, 183] on div "Vehicle & Equipment Inspection Report Direct Debit Request Authority Private Sa…" at bounding box center [526, 149] width 619 height 99
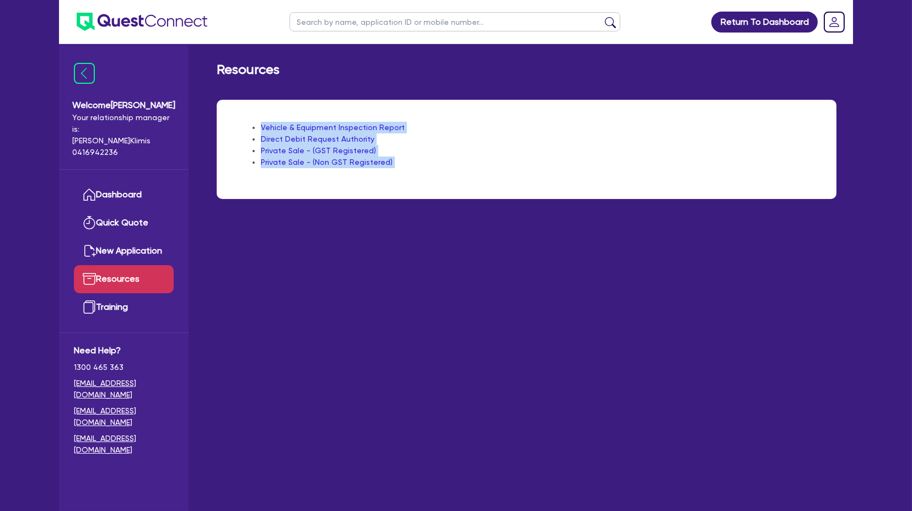
drag, startPoint x: 439, startPoint y: 181, endPoint x: 257, endPoint y: 107, distance: 196.0
click at [257, 107] on div "Vehicle & Equipment Inspection Report Direct Debit Request Authority Private Sa…" at bounding box center [526, 149] width 619 height 99
click at [258, 109] on div "Vehicle & Equipment Inspection Report Direct Debit Request Authority Private Sa…" at bounding box center [526, 149] width 619 height 99
drag, startPoint x: 260, startPoint y: 109, endPoint x: 473, endPoint y: 217, distance: 239.3
click at [473, 217] on main "Resources Vehicle & Equipment Inspection Report Direct Debit Request Authority …" at bounding box center [526, 285] width 653 height 483
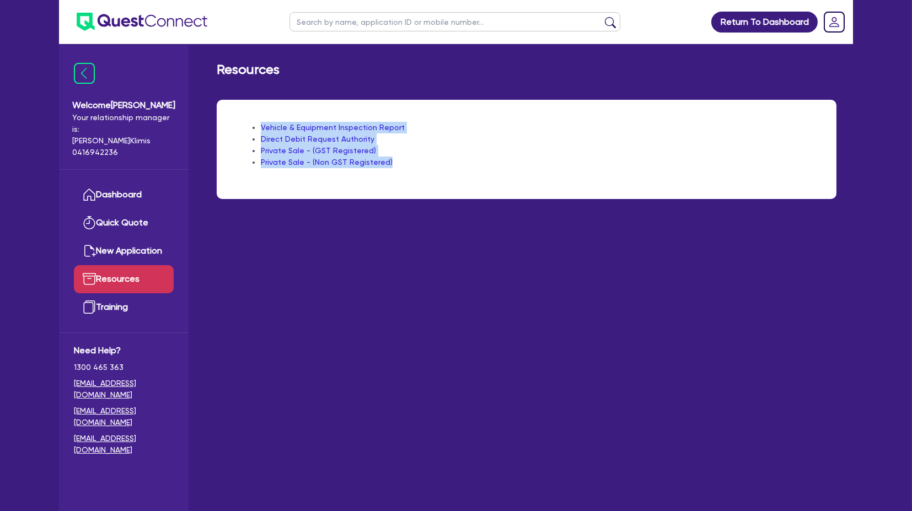
click at [474, 216] on main "Resources Vehicle & Equipment Inspection Report Direct Debit Request Authority …" at bounding box center [526, 285] width 653 height 483
click at [455, 199] on div "Vehicle & Equipment Inspection Report Direct Debit Request Authority Private Sa…" at bounding box center [526, 156] width 636 height 112
drag, startPoint x: 436, startPoint y: 182, endPoint x: 291, endPoint y: 109, distance: 162.2
click at [310, 124] on div "Vehicle & Equipment Inspection Report Direct Debit Request Authority Private Sa…" at bounding box center [526, 149] width 619 height 99
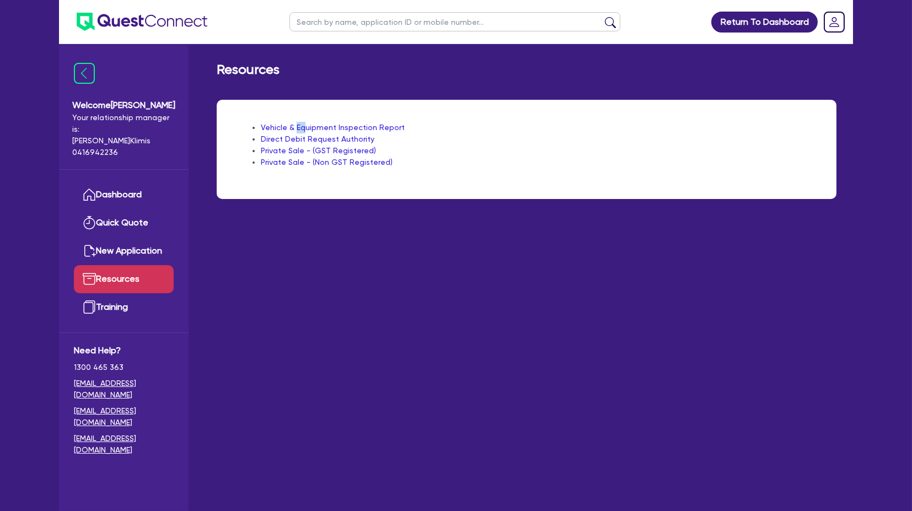
click at [288, 109] on div "Vehicle & Equipment Inspection Report Direct Debit Request Authority Private Sa…" at bounding box center [526, 149] width 619 height 99
click at [284, 101] on div "Vehicle & Equipment Inspection Report Direct Debit Request Authority Private Sa…" at bounding box center [526, 149] width 619 height 99
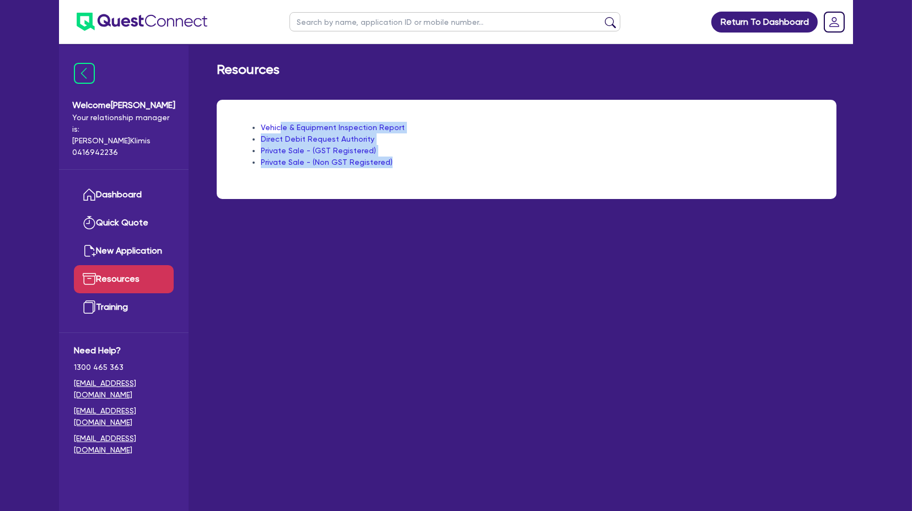
drag, startPoint x: 279, startPoint y: 96, endPoint x: 427, endPoint y: 180, distance: 169.5
click at [429, 180] on div "Resources Vehicle & Equipment Inspection Report Direct Debit Request Authority …" at bounding box center [526, 137] width 653 height 150
click at [427, 179] on div "Vehicle & Equipment Inspection Report Direct Debit Request Authority Private Sa…" at bounding box center [526, 149] width 619 height 99
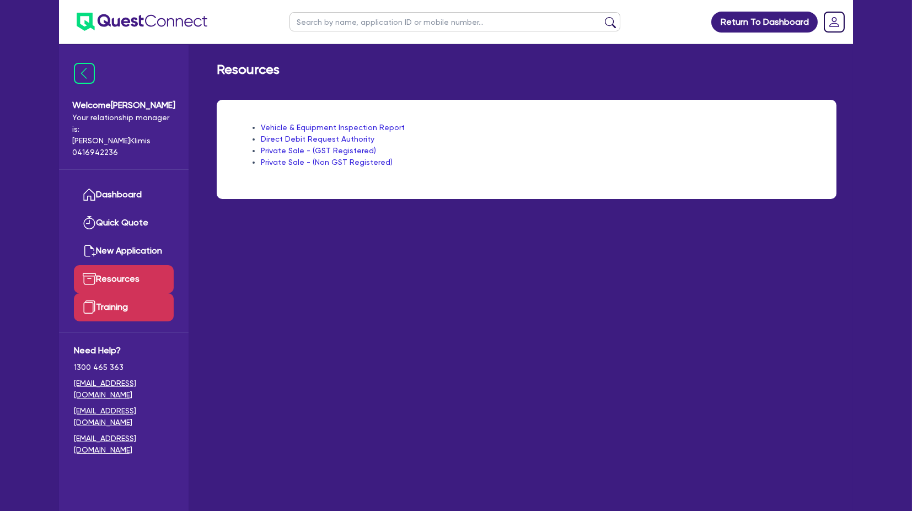
click at [121, 294] on link "Training" at bounding box center [124, 307] width 100 height 28
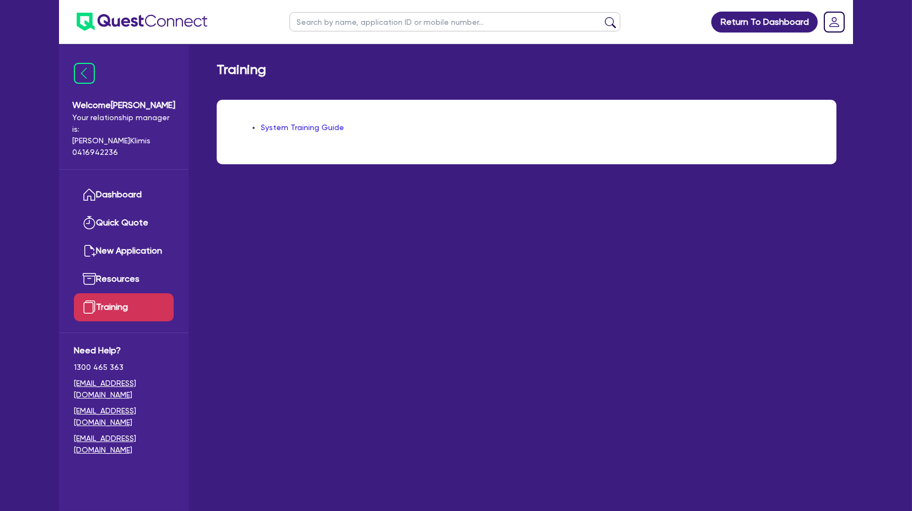
drag, startPoint x: 398, startPoint y: 289, endPoint x: 392, endPoint y: 290, distance: 5.8
click at [398, 288] on main "Training System Training Guide" at bounding box center [526, 285] width 653 height 483
click at [127, 26] on img at bounding box center [142, 22] width 131 height 18
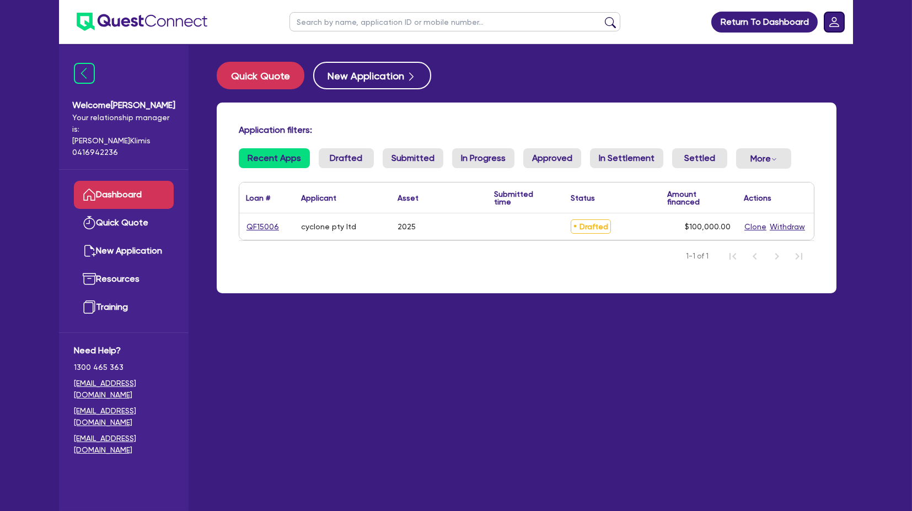
click at [837, 20] on rect "Dropdown toggle" at bounding box center [834, 22] width 20 height 20
click at [803, 74] on link "Logout" at bounding box center [803, 71] width 83 height 20
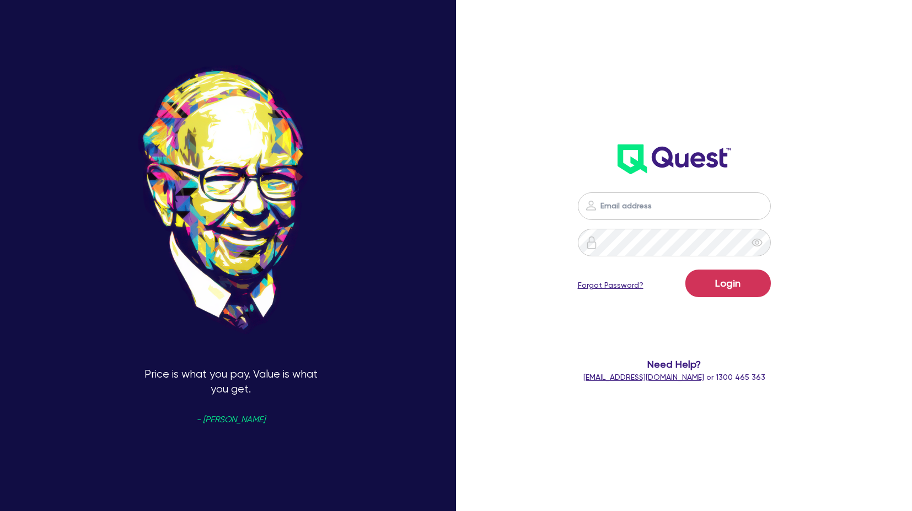
click at [628, 219] on form "Login Forgot Password? Need Help? [EMAIL_ADDRESS][DOMAIN_NAME] or 1300 465 363" at bounding box center [673, 287] width 239 height 191
click at [628, 204] on input "email" at bounding box center [674, 206] width 193 height 28
type input "[PERSON_NAME][EMAIL_ADDRESS][PERSON_NAME][DOMAIN_NAME]"
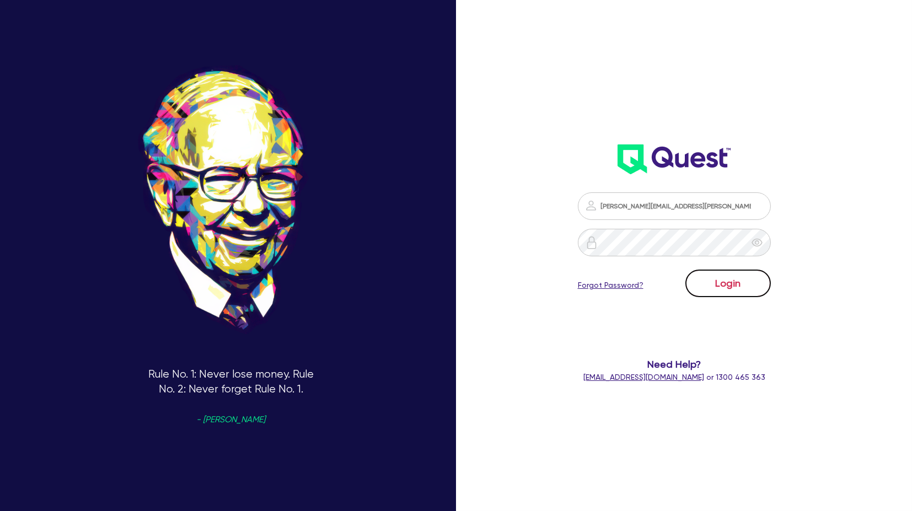
click at [734, 279] on button "Login" at bounding box center [727, 283] width 85 height 28
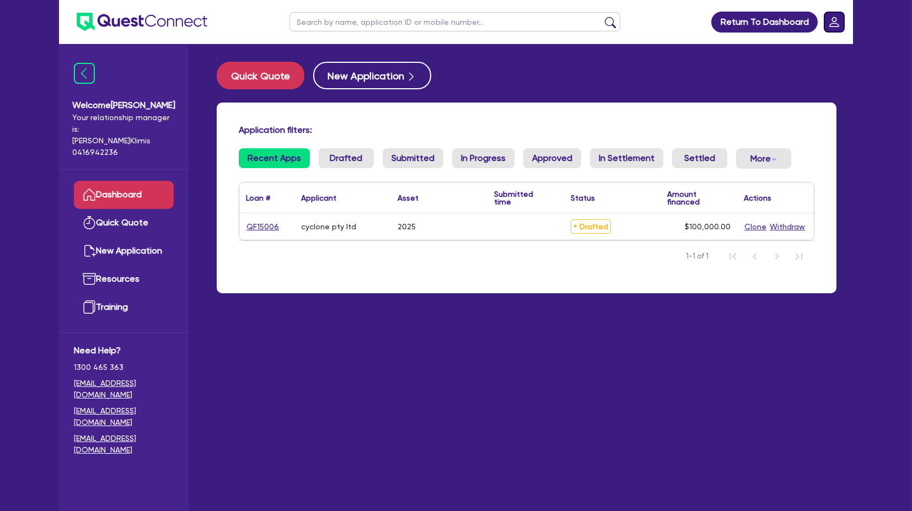
click at [829, 24] on rect "Dropdown toggle" at bounding box center [834, 22] width 20 height 20
click at [804, 70] on link "Logout" at bounding box center [803, 71] width 83 height 20
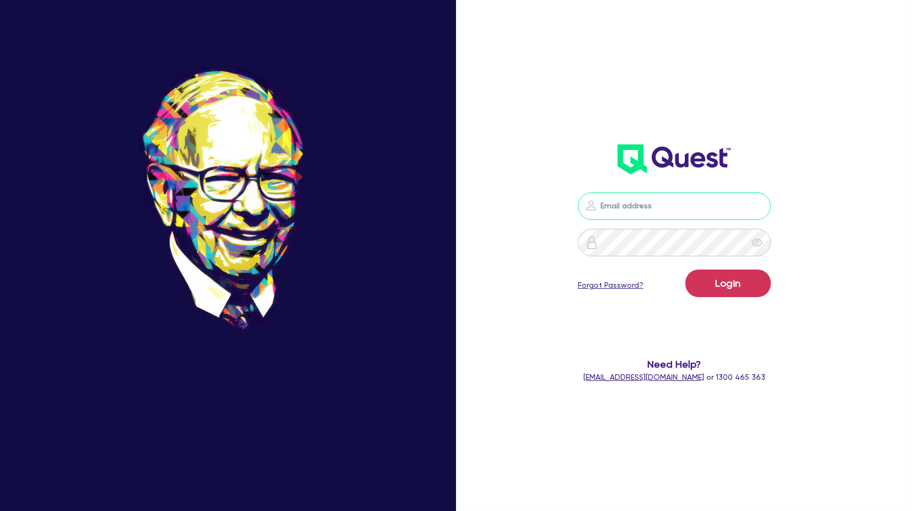
click at [638, 207] on input "email" at bounding box center [674, 206] width 193 height 28
type input "[PERSON_NAME][EMAIL_ADDRESS][PERSON_NAME][DOMAIN_NAME]"
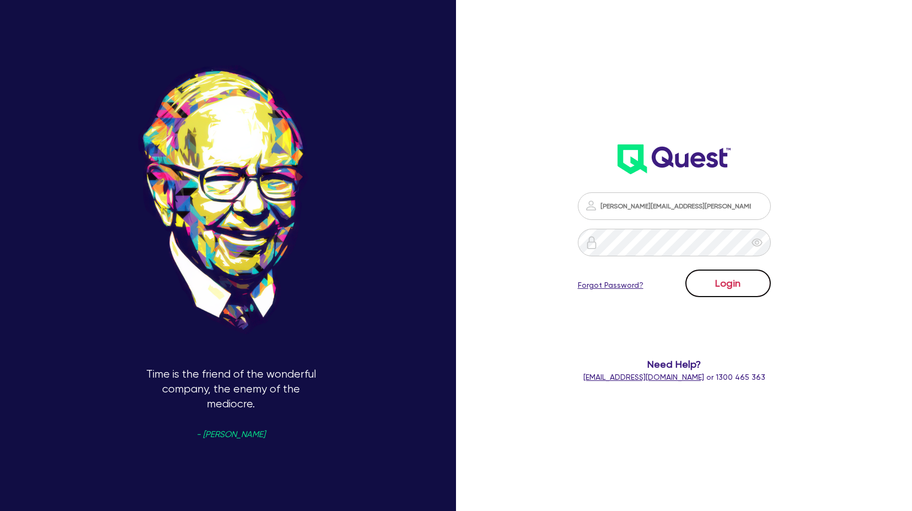
click at [727, 282] on button "Login" at bounding box center [727, 283] width 85 height 28
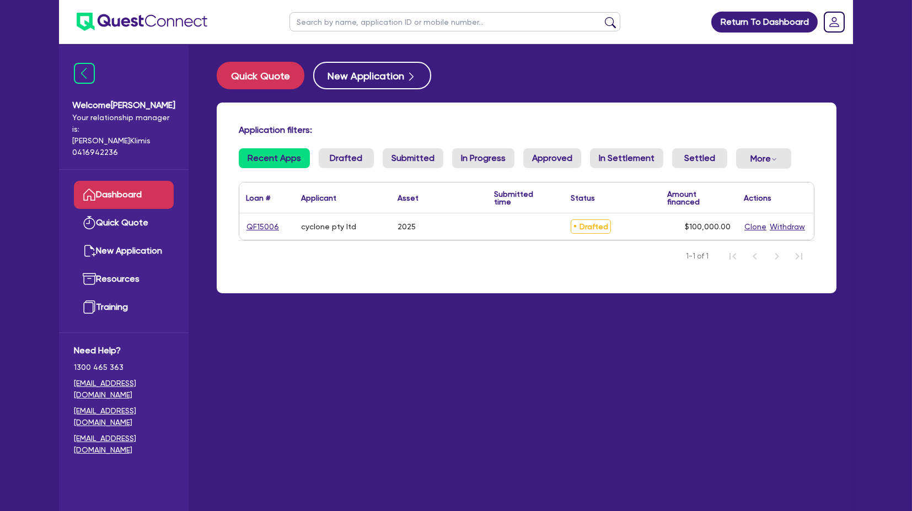
click at [263, 160] on link "Recent Apps" at bounding box center [274, 158] width 71 height 20
click at [337, 153] on link "Drafted" at bounding box center [346, 158] width 55 height 20
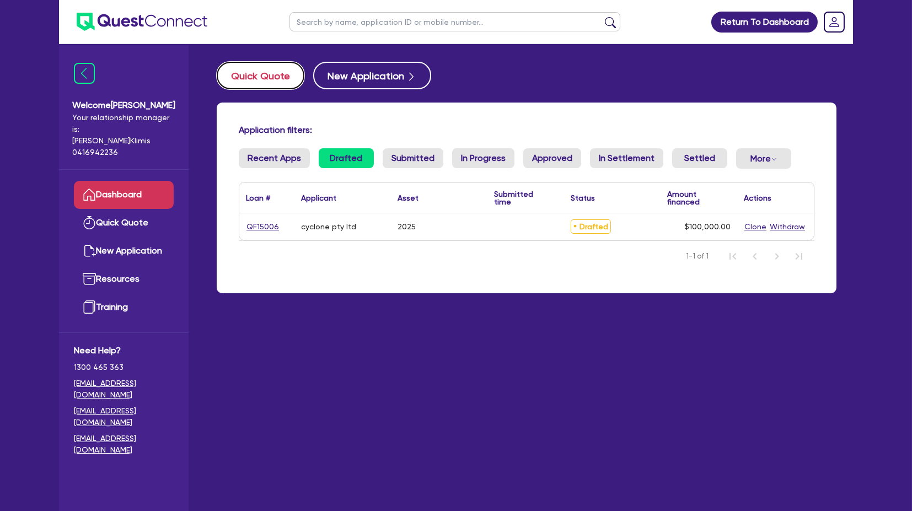
click at [258, 81] on button "Quick Quote" at bounding box center [261, 76] width 88 height 28
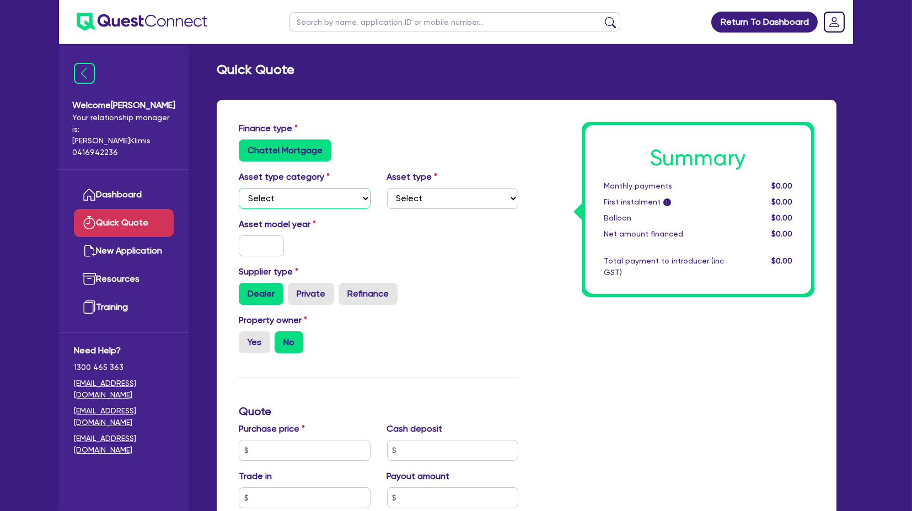
click at [292, 194] on select "Select Cars and light trucks Primary assets Secondary assets Tertiary assets" at bounding box center [305, 198] width 132 height 21
click at [822, 20] on link "Dropdown toggle" at bounding box center [834, 22] width 29 height 29
drag, startPoint x: 282, startPoint y: 195, endPoint x: 294, endPoint y: 196, distance: 12.1
click at [282, 195] on select "Select Cars and light trucks Primary assets Secondary assets Tertiary assets" at bounding box center [305, 198] width 132 height 21
select select "CARS_AND_LIGHT_TRUCKS"
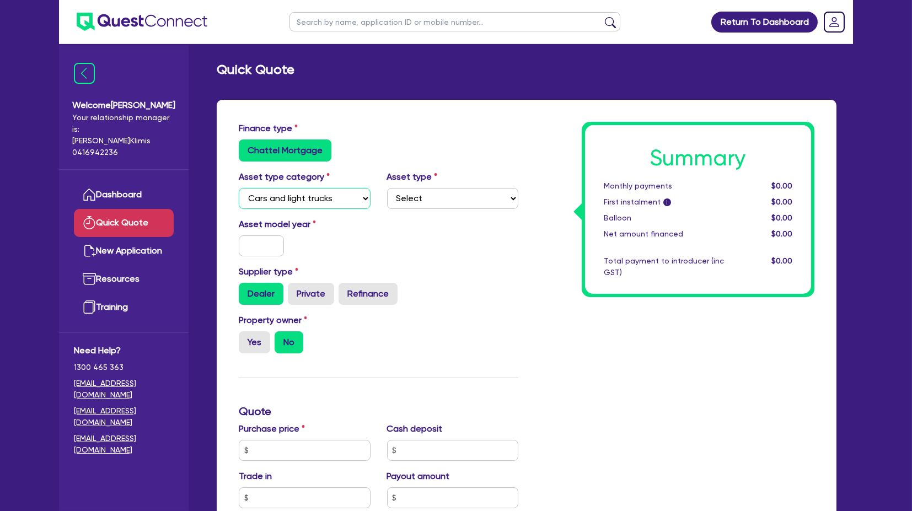
click at [239, 188] on select "Select Cars and light trucks Primary assets Secondary assets Tertiary assets" at bounding box center [305, 198] width 132 height 21
drag, startPoint x: 414, startPoint y: 196, endPoint x: 419, endPoint y: 199, distance: 6.0
click at [414, 196] on select "Select Passenger vehicles Vans and utes Light trucks up to 4.5 tonne" at bounding box center [453, 198] width 132 height 21
select select "PASSENGER_VEHICLES"
click at [387, 188] on select "Select Passenger vehicles Vans and utes Light trucks up to 4.5 tonne" at bounding box center [453, 198] width 132 height 21
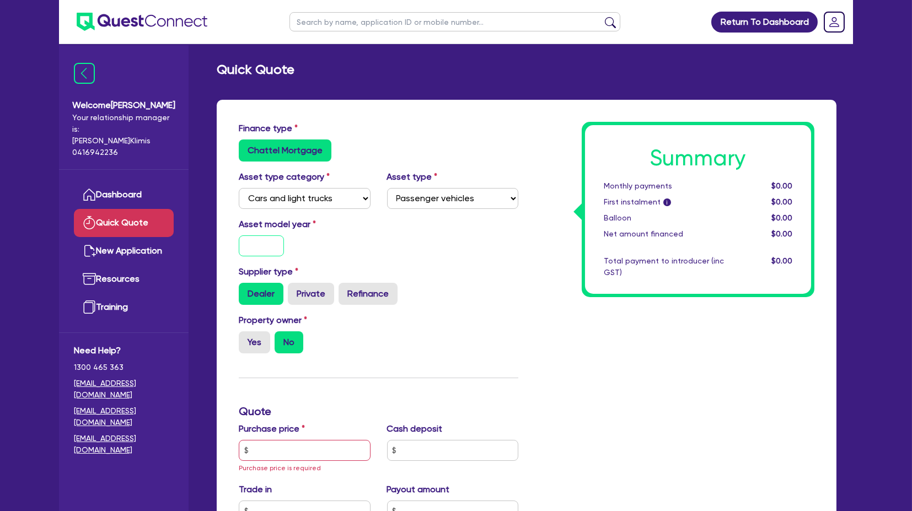
click at [263, 241] on input "text" at bounding box center [261, 245] width 45 height 21
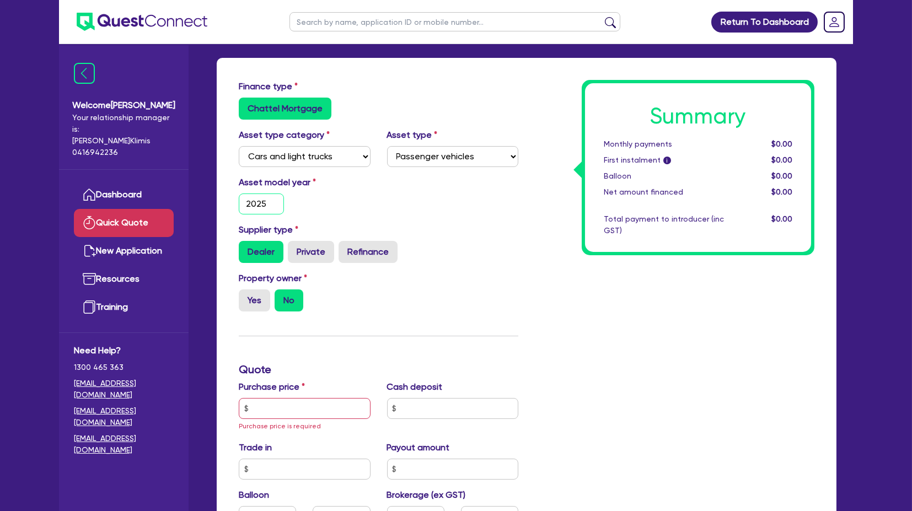
scroll to position [61, 0]
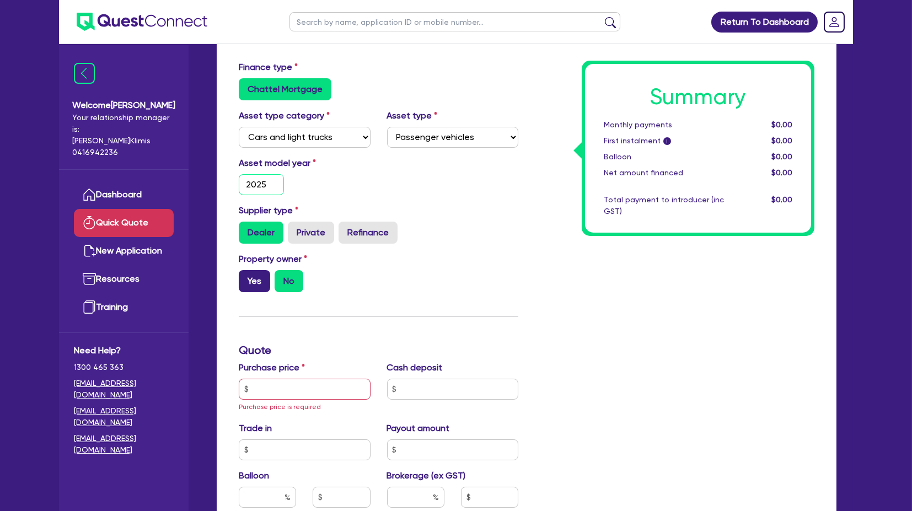
type input "2025"
click at [255, 278] on label "Yes" at bounding box center [254, 281] width 31 height 22
click at [246, 277] on input "Yes" at bounding box center [242, 273] width 7 height 7
radio input "true"
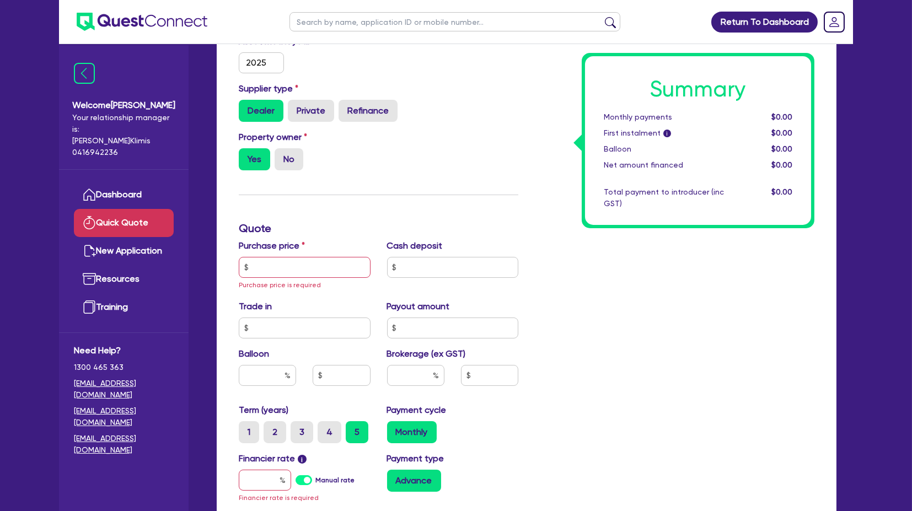
scroll to position [184, 0]
click at [276, 271] on input "text" at bounding box center [305, 266] width 132 height 21
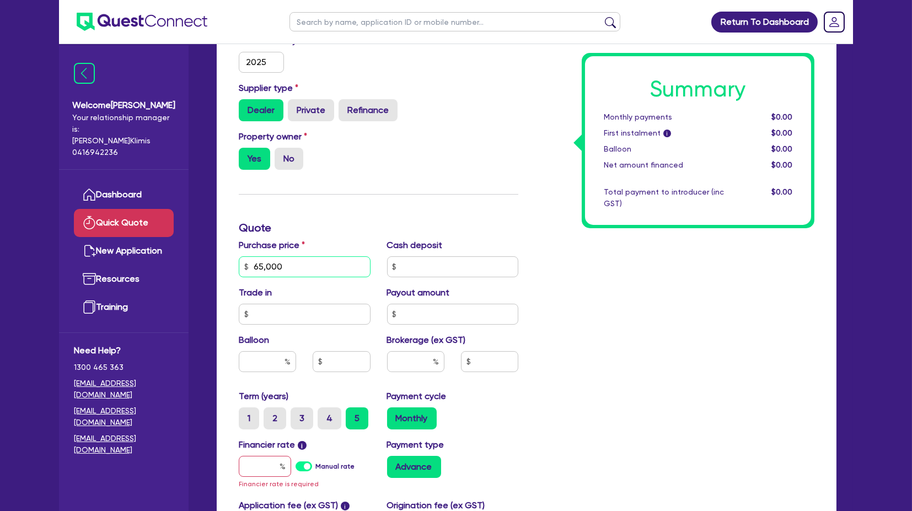
type input "65,000"
type input "5,000"
type input "30"
type input "4"
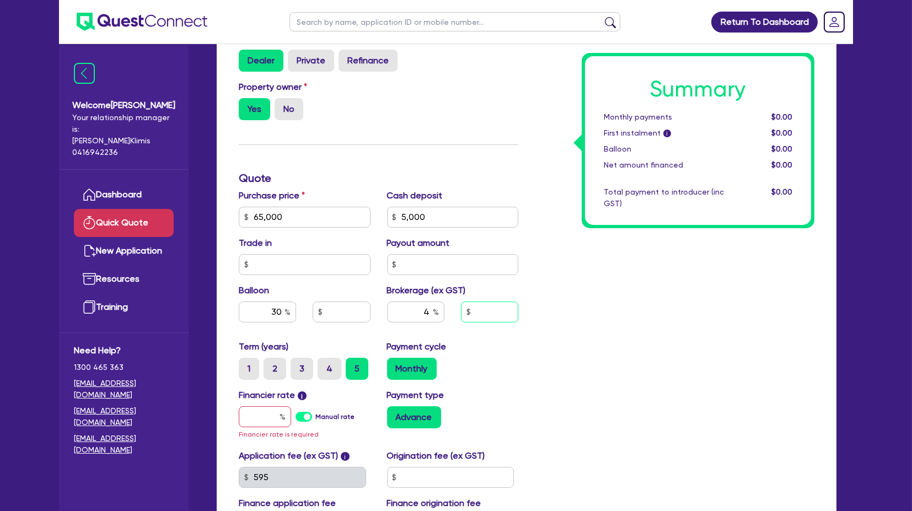
scroll to position [306, 0]
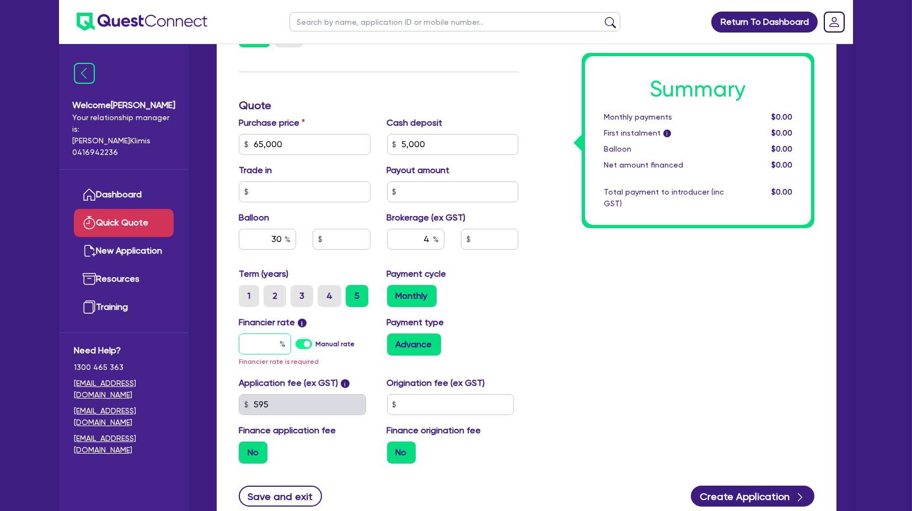
click at [272, 338] on input "text" at bounding box center [265, 343] width 52 height 21
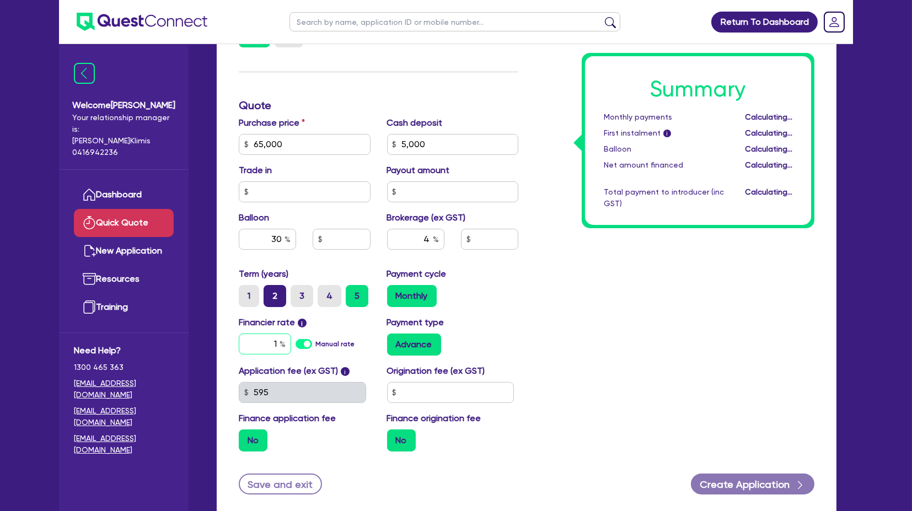
type input "17"
type input "19,500"
type input "2,400"
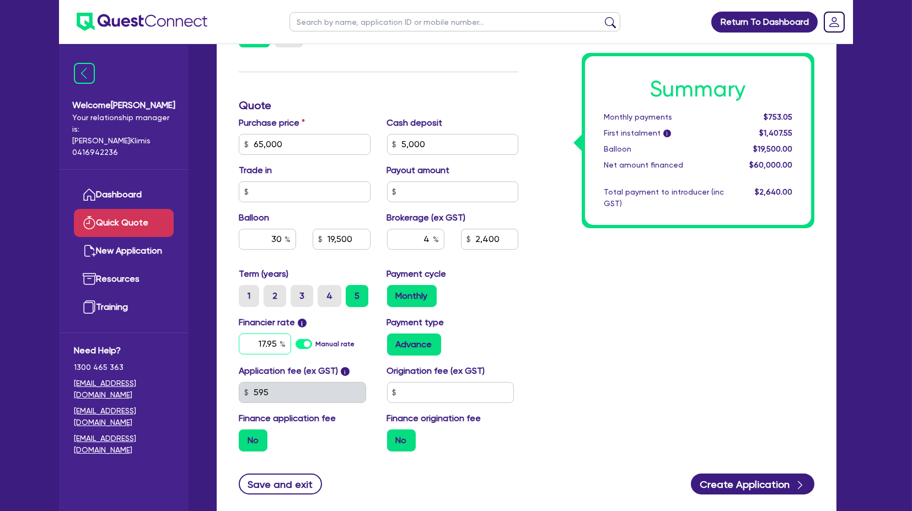
type input "17.95"
type input "19,500"
type input "2,400"
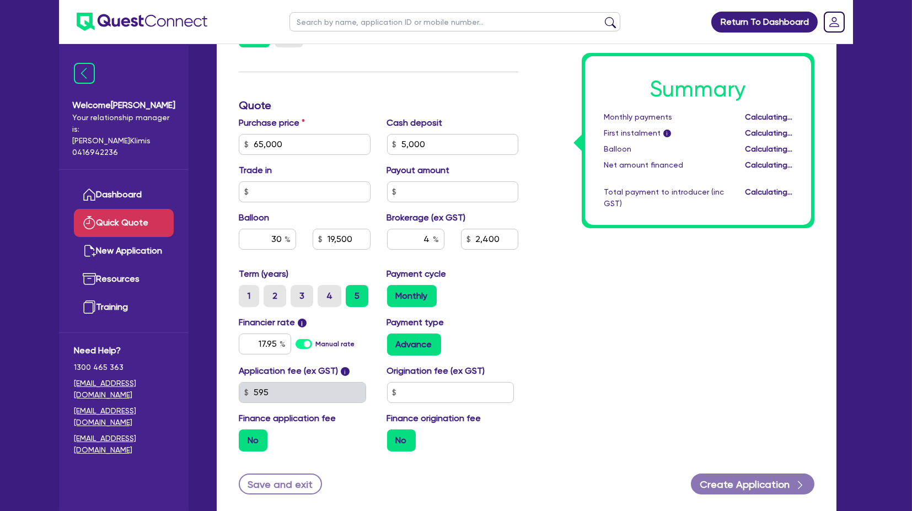
type input "19,500"
type input "2,400"
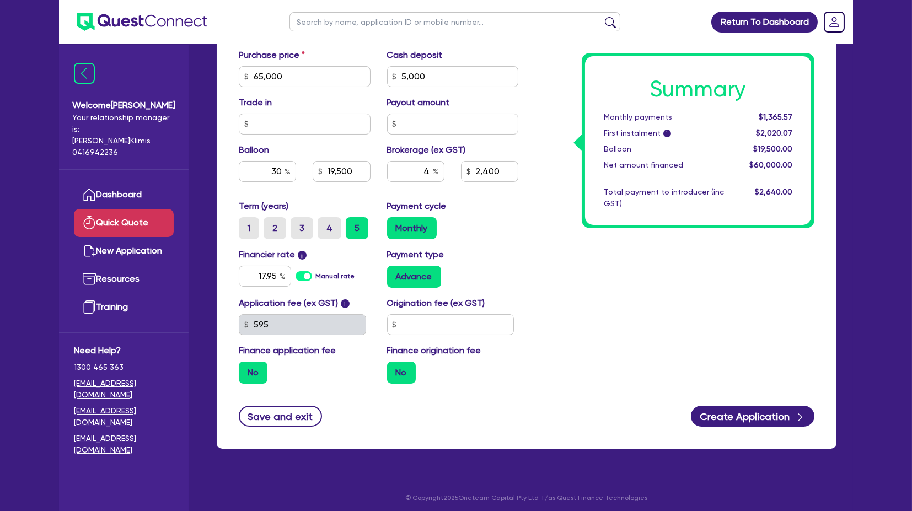
scroll to position [378, 0]
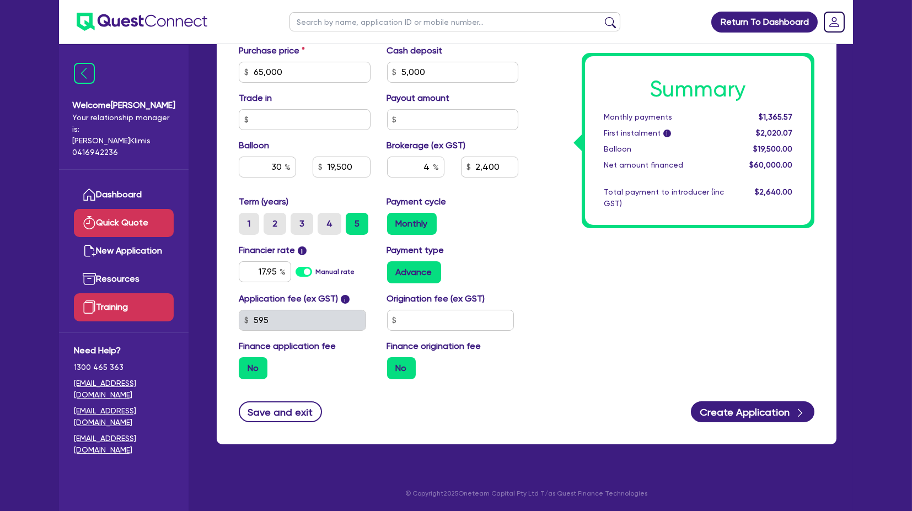
click at [107, 298] on link "Training" at bounding box center [124, 307] width 100 height 28
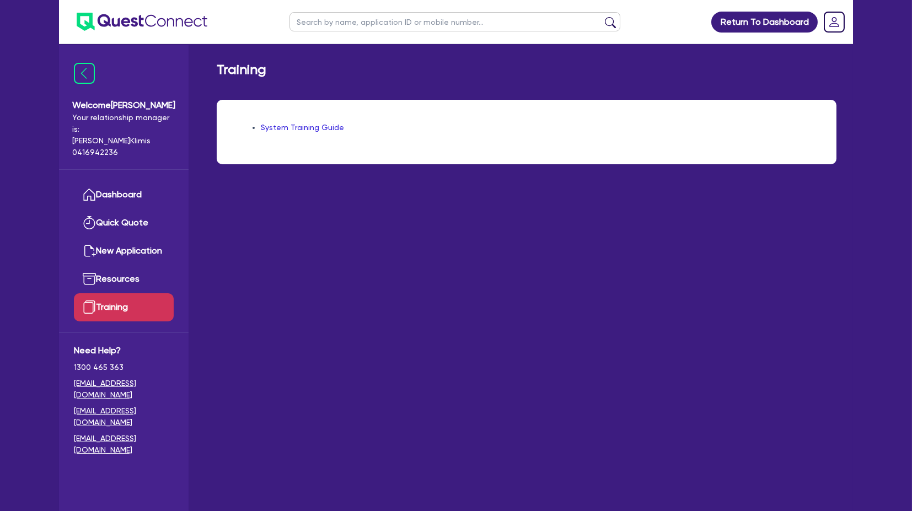
click at [131, 23] on img at bounding box center [142, 22] width 131 height 18
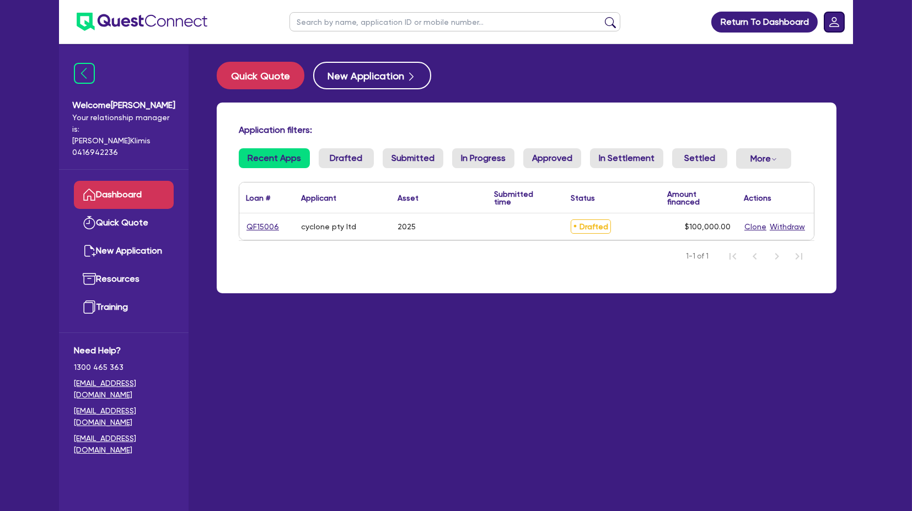
click at [829, 20] on rect "Dropdown toggle" at bounding box center [834, 22] width 20 height 20
click at [794, 75] on link "Logout" at bounding box center [803, 71] width 83 height 20
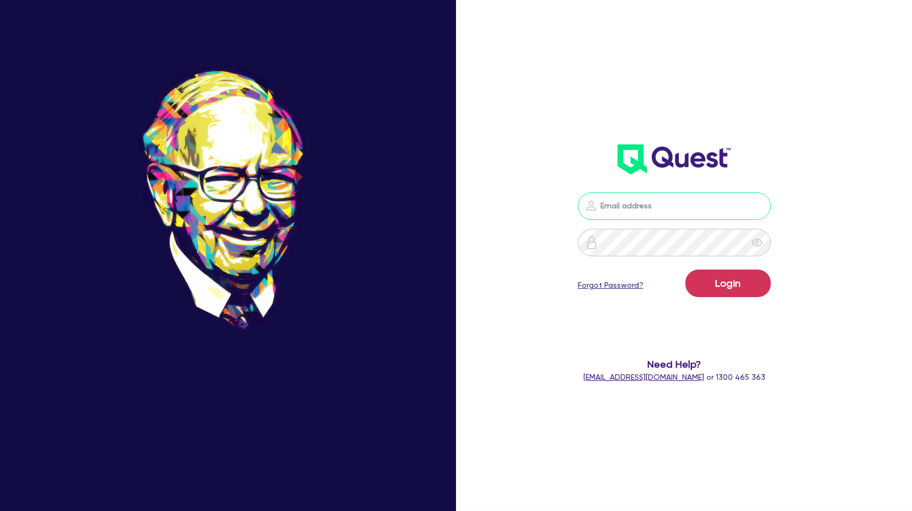
click at [643, 217] on input "email" at bounding box center [674, 206] width 193 height 28
type input "[PERSON_NAME][EMAIL_ADDRESS][PERSON_NAME][DOMAIN_NAME]"
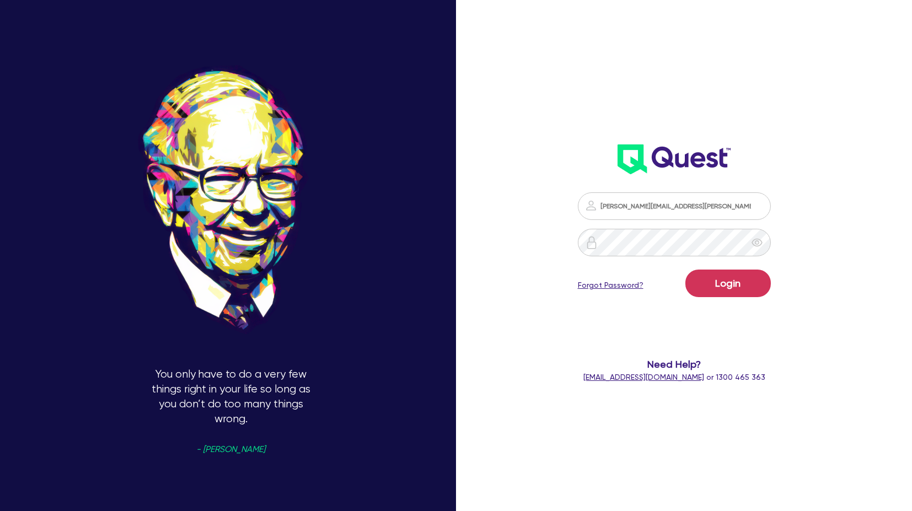
click at [573, 313] on form "[PERSON_NAME][EMAIL_ADDRESS][PERSON_NAME][DOMAIN_NAME] Login Forgot Password? N…" at bounding box center [673, 287] width 239 height 191
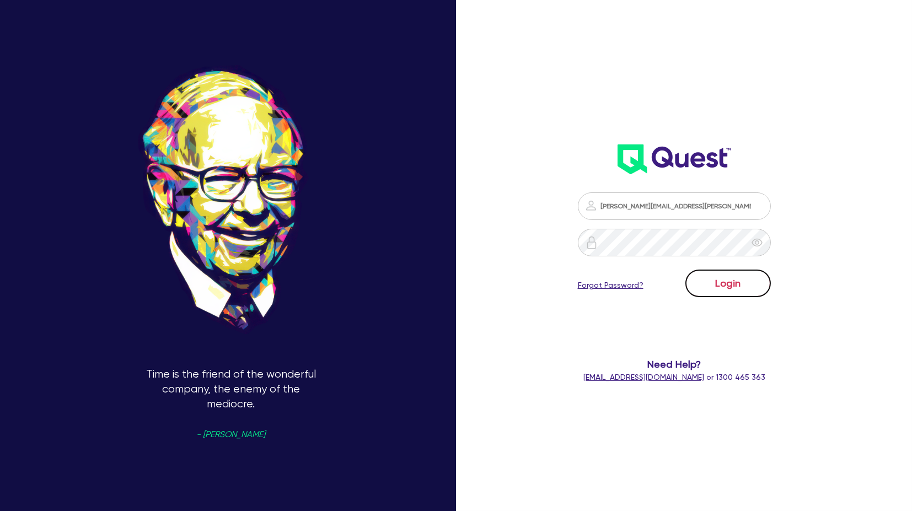
click at [736, 283] on button "Login" at bounding box center [727, 283] width 85 height 28
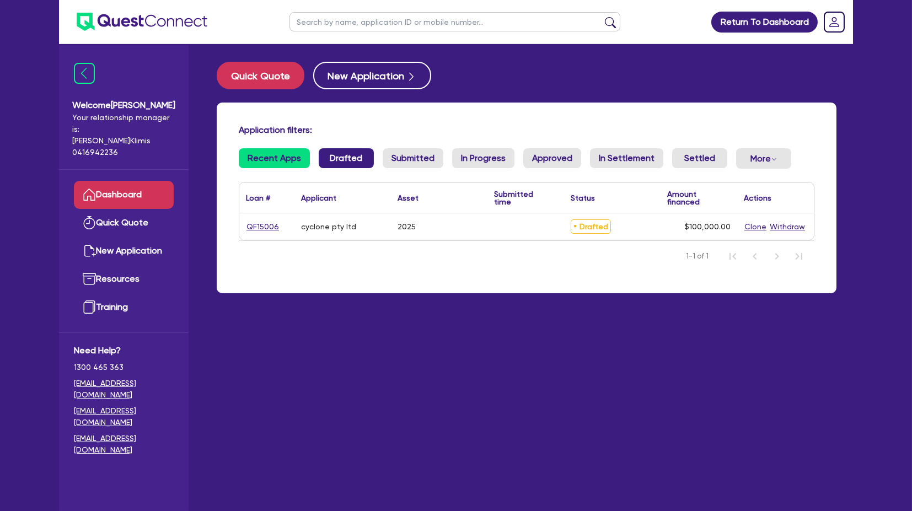
click at [336, 159] on link "Drafted" at bounding box center [346, 158] width 55 height 20
click at [394, 158] on link "Submitted" at bounding box center [412, 158] width 61 height 20
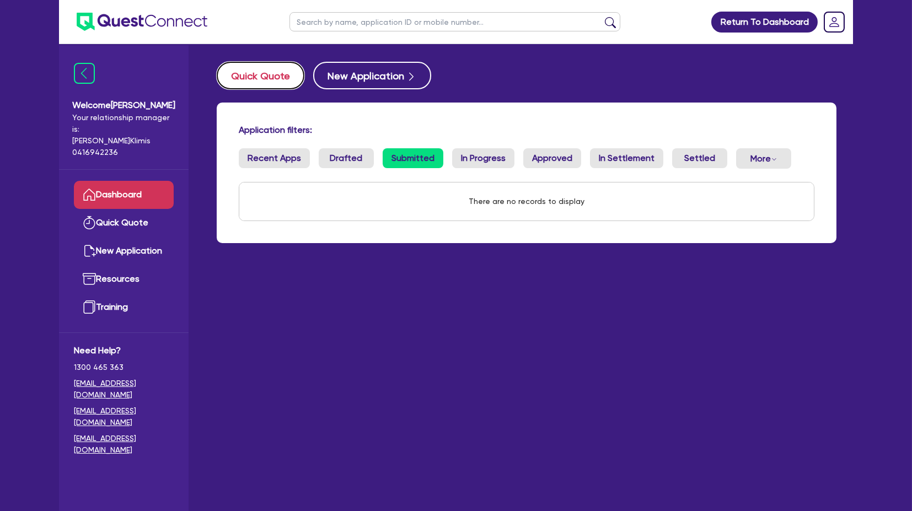
click at [272, 77] on button "Quick Quote" at bounding box center [261, 76] width 88 height 28
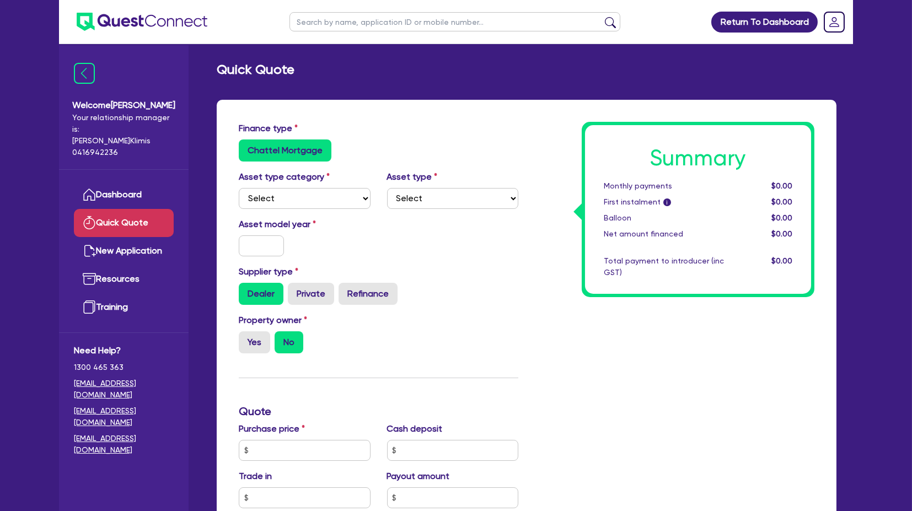
scroll to position [61, 0]
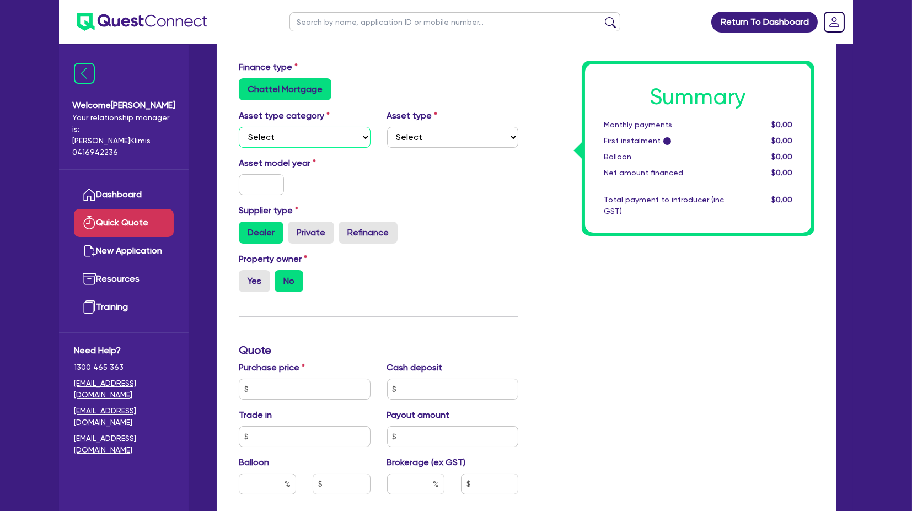
click at [276, 130] on select "Select Cars and light trucks Primary assets Secondary assets Tertiary assets" at bounding box center [305, 137] width 132 height 21
select select "CARS_AND_LIGHT_TRUCKS"
click at [239, 127] on select "Select Cars and light trucks Primary assets Secondary assets Tertiary assets" at bounding box center [305, 137] width 132 height 21
drag, startPoint x: 416, startPoint y: 137, endPoint x: 422, endPoint y: 142, distance: 8.6
click at [416, 137] on select "Select Passenger vehicles Vans and utes Light trucks up to 4.5 tonne" at bounding box center [453, 137] width 132 height 21
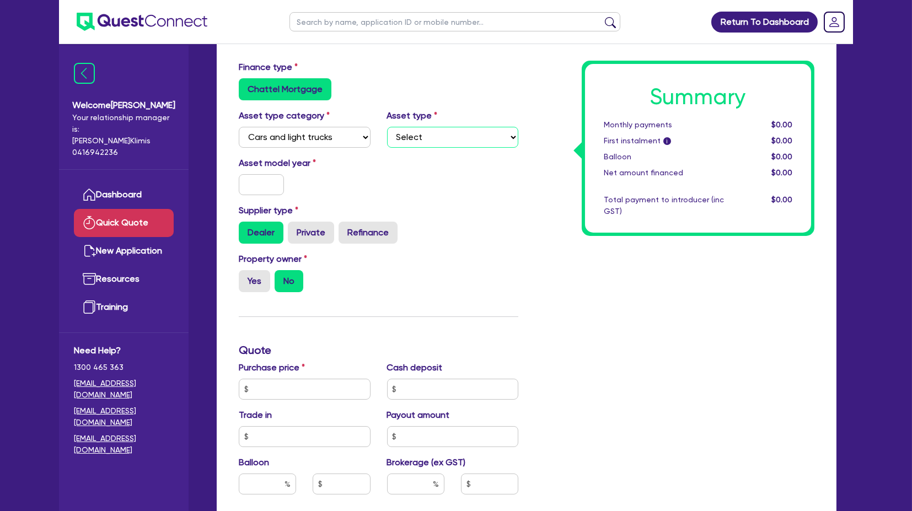
select select "PASSENGER_VEHICLES"
click at [387, 127] on select "Select Passenger vehicles Vans and utes Light trucks up to 4.5 tonne" at bounding box center [453, 137] width 132 height 21
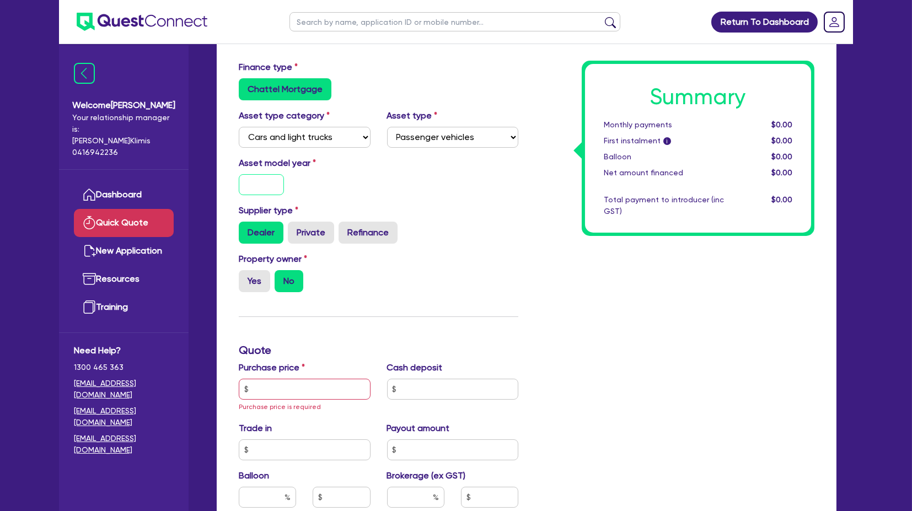
click at [266, 184] on input "text" at bounding box center [261, 184] width 45 height 21
type input "2025"
click at [368, 188] on div "Asset model year [DATE]" at bounding box center [304, 176] width 148 height 39
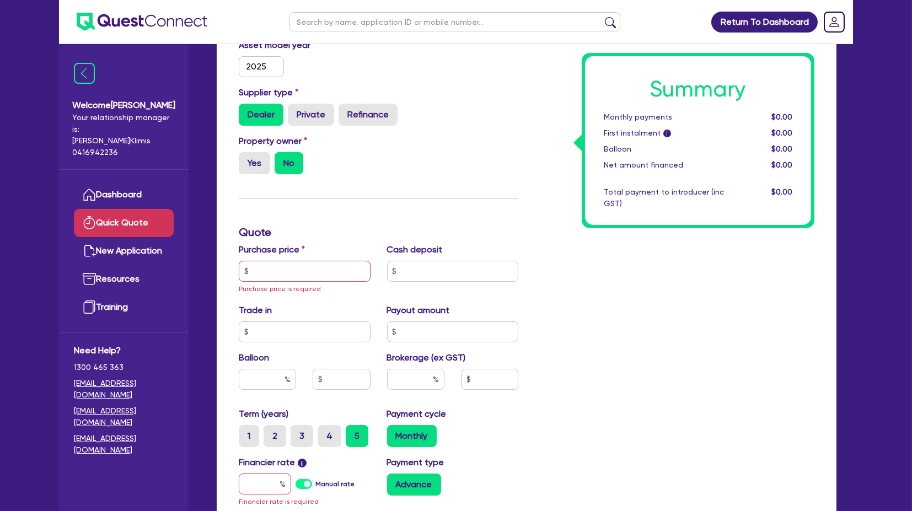
scroll to position [184, 0]
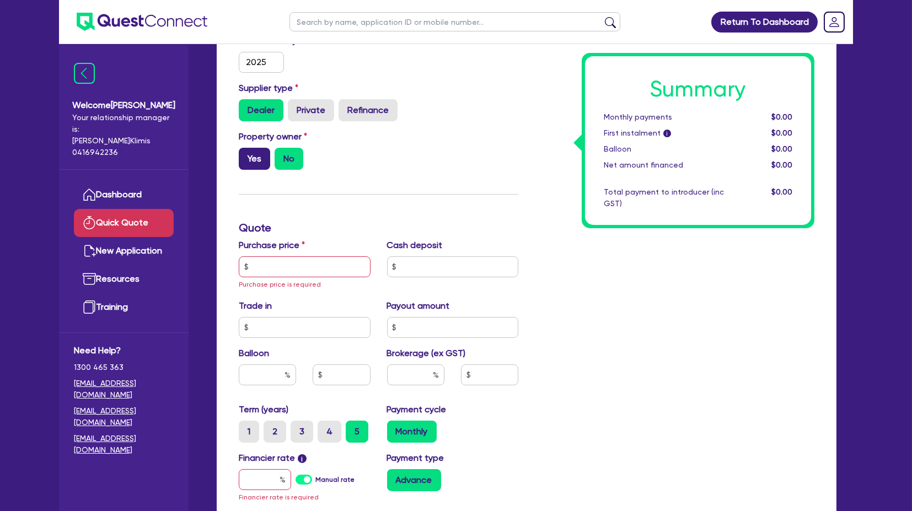
click at [250, 155] on label "Yes" at bounding box center [254, 159] width 31 height 22
click at [246, 155] on input "Yes" at bounding box center [242, 151] width 7 height 7
radio input "true"
click at [284, 267] on input "text" at bounding box center [305, 266] width 132 height 21
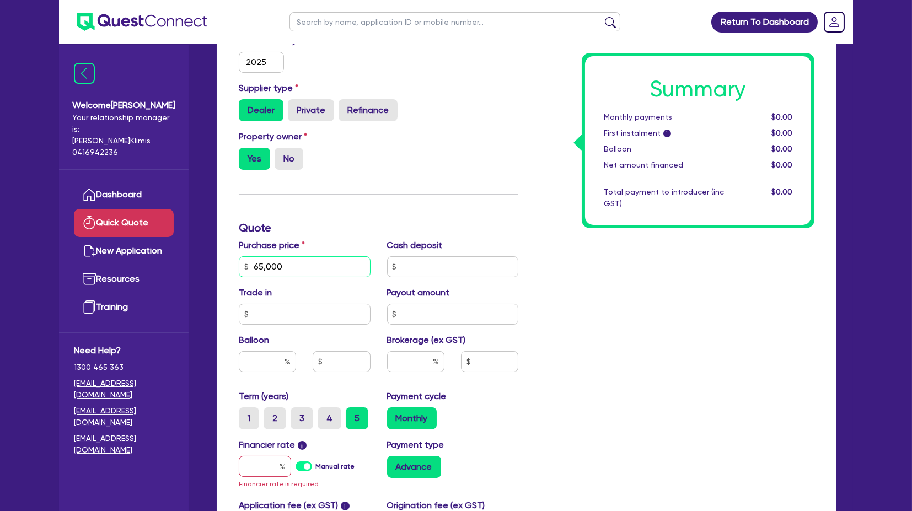
type input "65,000"
click at [274, 357] on input "text" at bounding box center [267, 361] width 57 height 21
type input "30"
type input "5,000"
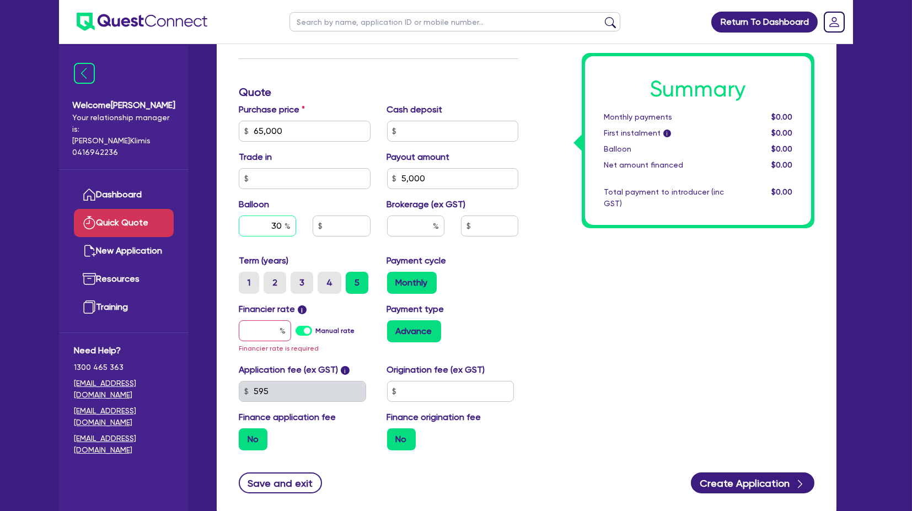
scroll to position [306, 0]
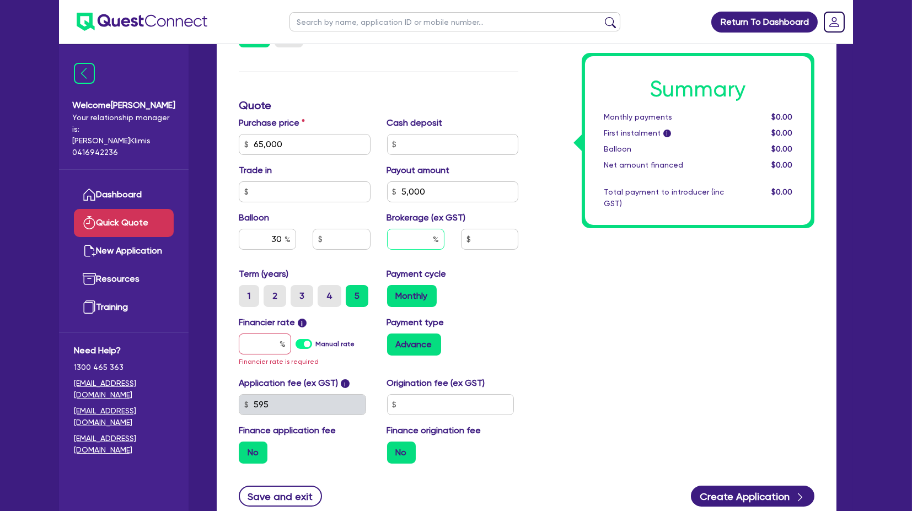
click at [406, 238] on input "text" at bounding box center [415, 239] width 57 height 21
type input "4"
drag, startPoint x: 261, startPoint y: 341, endPoint x: 264, endPoint y: 333, distance: 8.2
click at [261, 341] on input "text" at bounding box center [265, 343] width 52 height 21
type input "1"
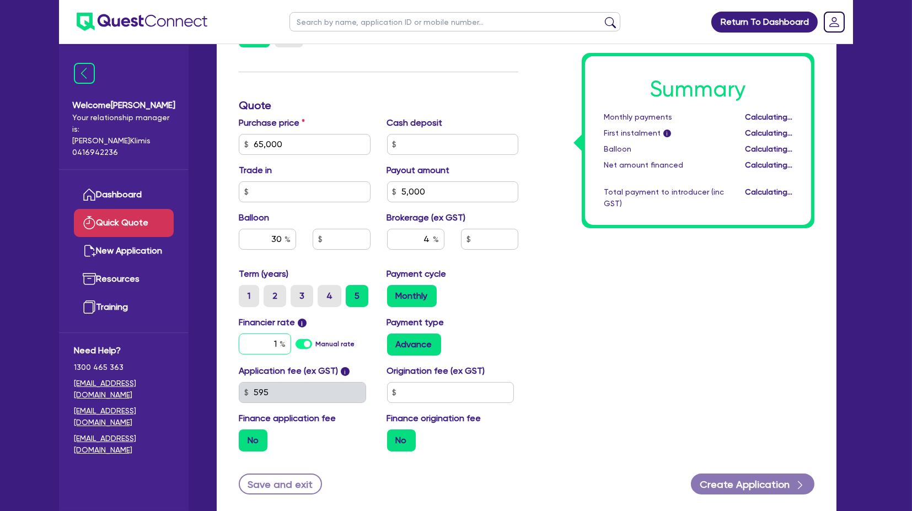
type input "19,500"
type input "2,800"
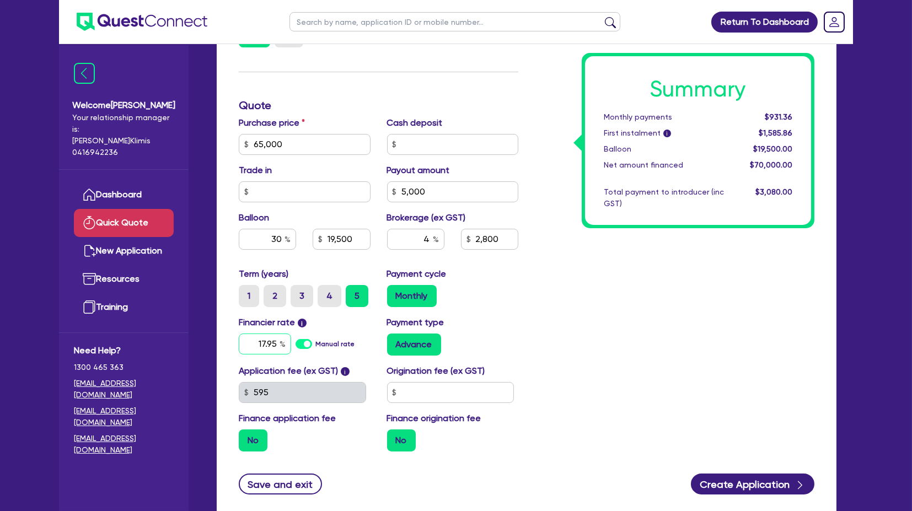
type input "17.95"
type input "19,500"
type input "2,800"
type input "19,500"
type input "2,800"
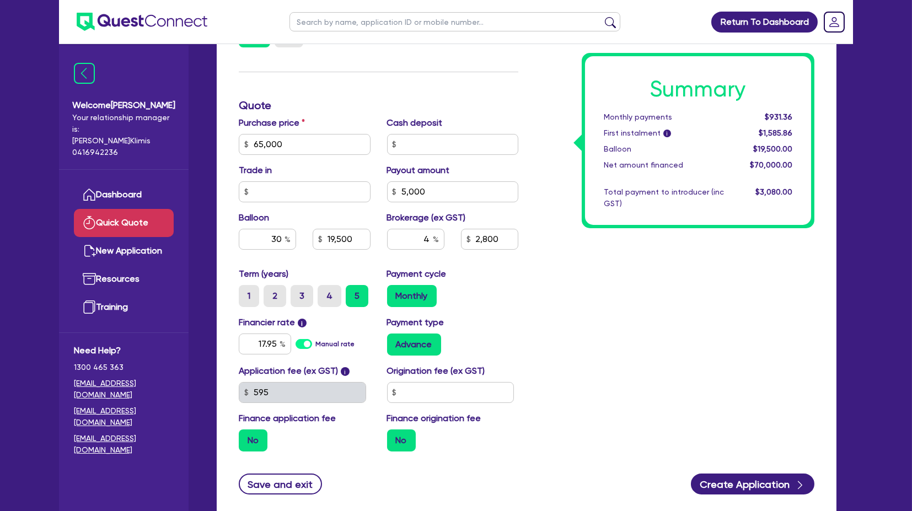
click at [483, 335] on div "Advance" at bounding box center [453, 344] width 132 height 22
click at [435, 387] on input "text" at bounding box center [450, 392] width 127 height 21
type input "990"
type input "19,500"
type input "2,800"
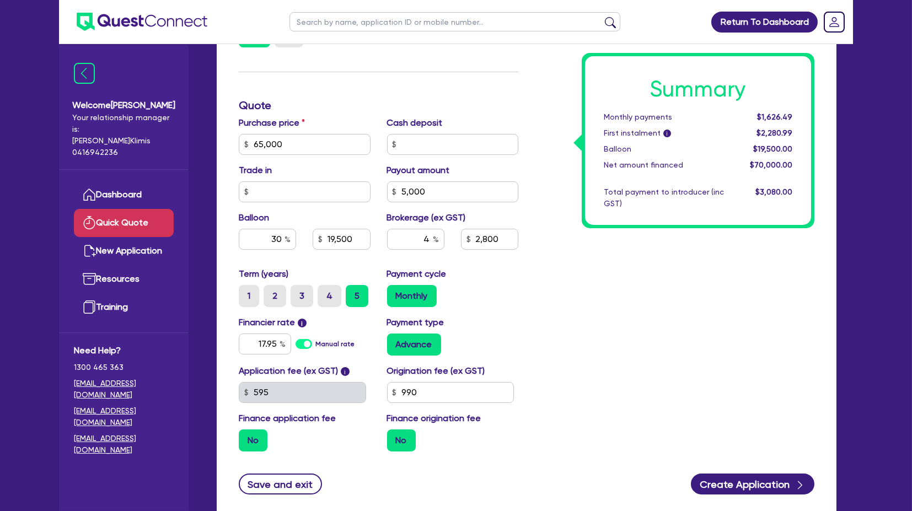
type input "19,500"
type input "2,800"
click at [447, 385] on input "990" at bounding box center [450, 392] width 127 height 21
drag, startPoint x: 584, startPoint y: 366, endPoint x: 613, endPoint y: 371, distance: 29.6
click at [584, 366] on div "Summary Monthly payments $1,626.49 First instalment i $3,369.99 Balloon $19,500…" at bounding box center [674, 138] width 296 height 644
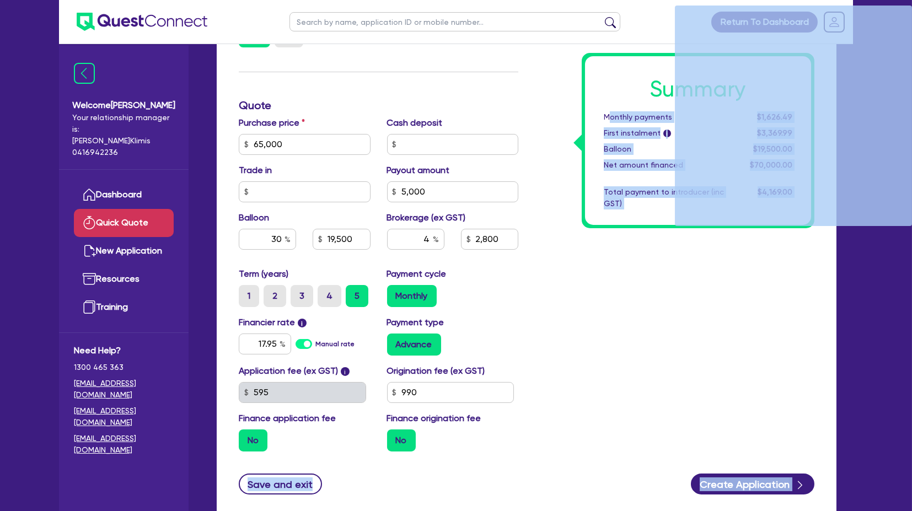
drag, startPoint x: 611, startPoint y: 116, endPoint x: 676, endPoint y: 115, distance: 64.5
click at [109, 109] on div "Welcome [PERSON_NAME] Your relationship manager is: [PERSON_NAME] 0416942236 Da…" at bounding box center [456, 139] width 794 height 890
click at [615, 134] on div "First instalment i" at bounding box center [663, 133] width 137 height 12
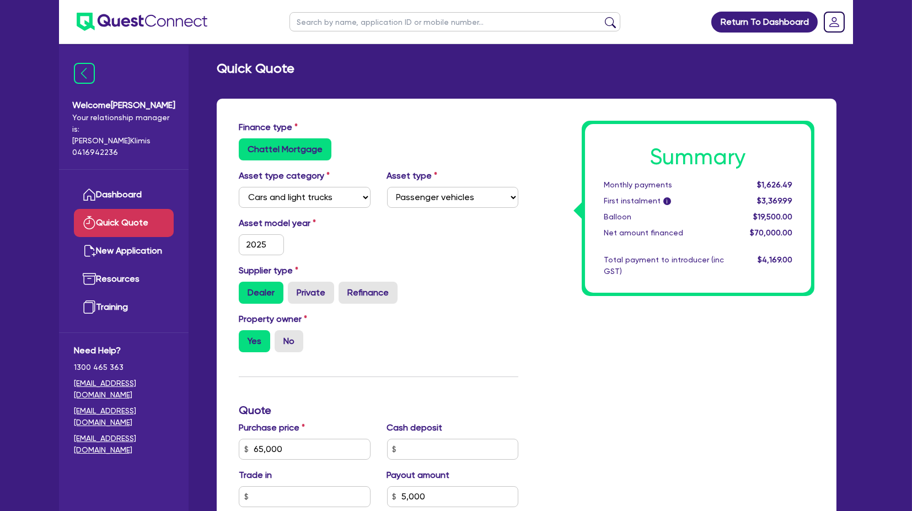
scroll to position [0, 0]
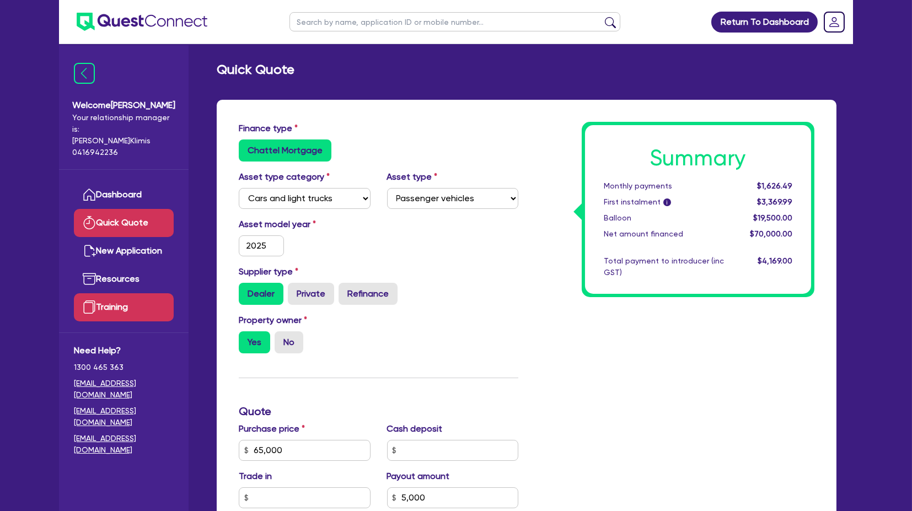
click at [113, 293] on link "Training" at bounding box center [124, 307] width 100 height 28
